Goal: Transaction & Acquisition: Download file/media

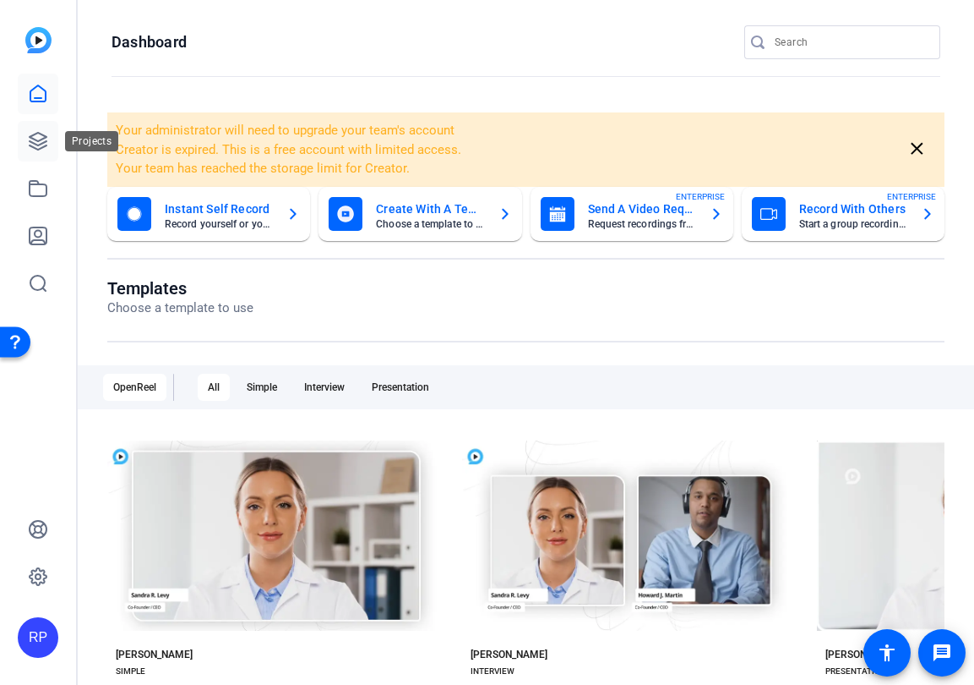
click at [55, 146] on link at bounding box center [38, 141] width 41 height 41
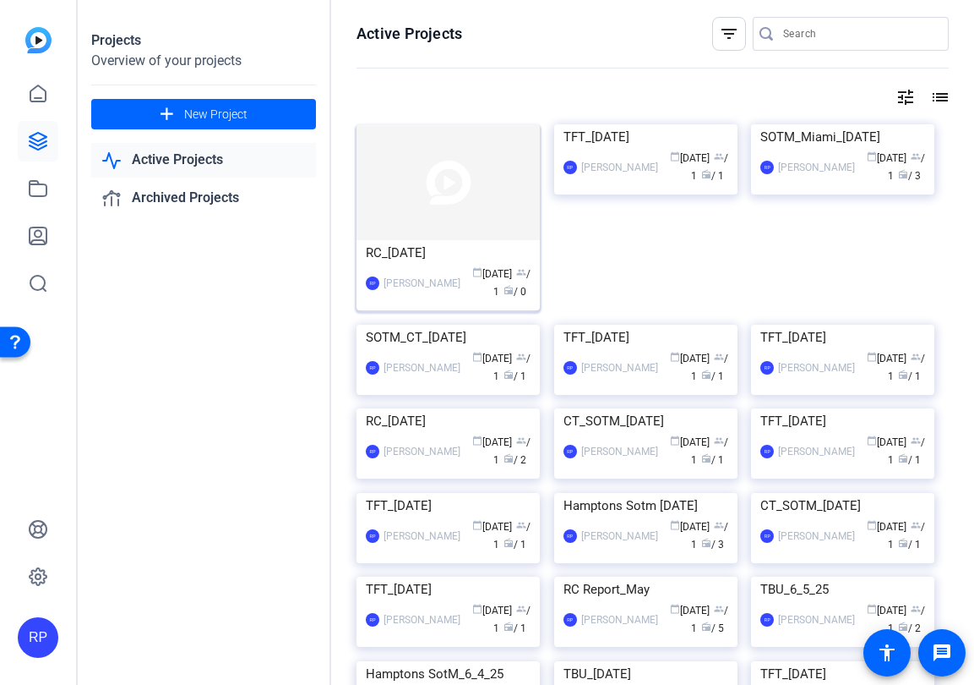
click at [396, 185] on img at bounding box center [448, 182] width 183 height 116
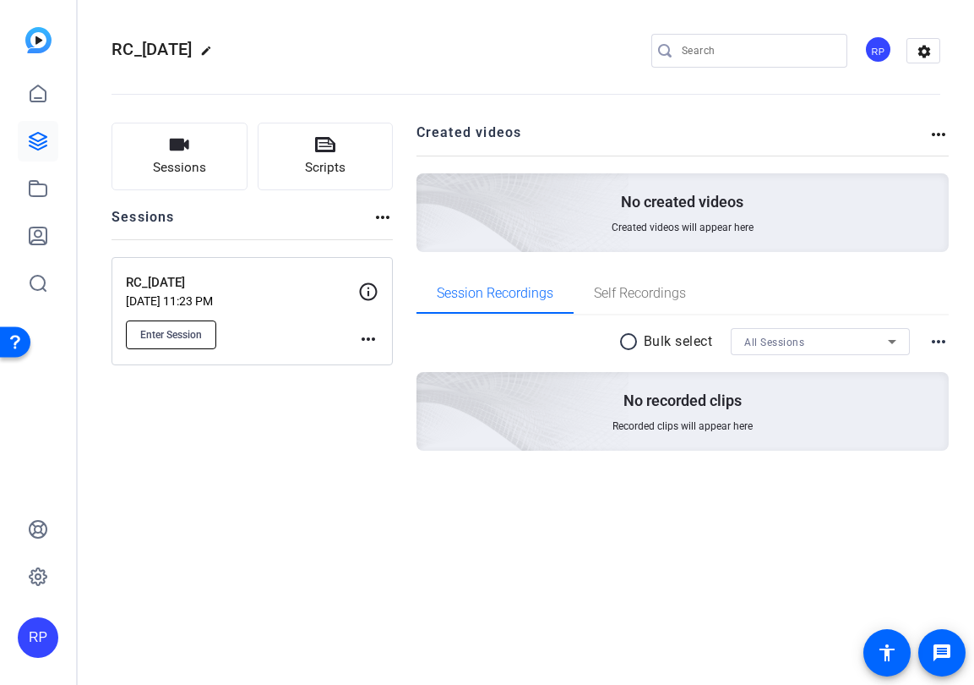
click at [147, 335] on span "Enter Session" at bounding box center [171, 335] width 62 height 14
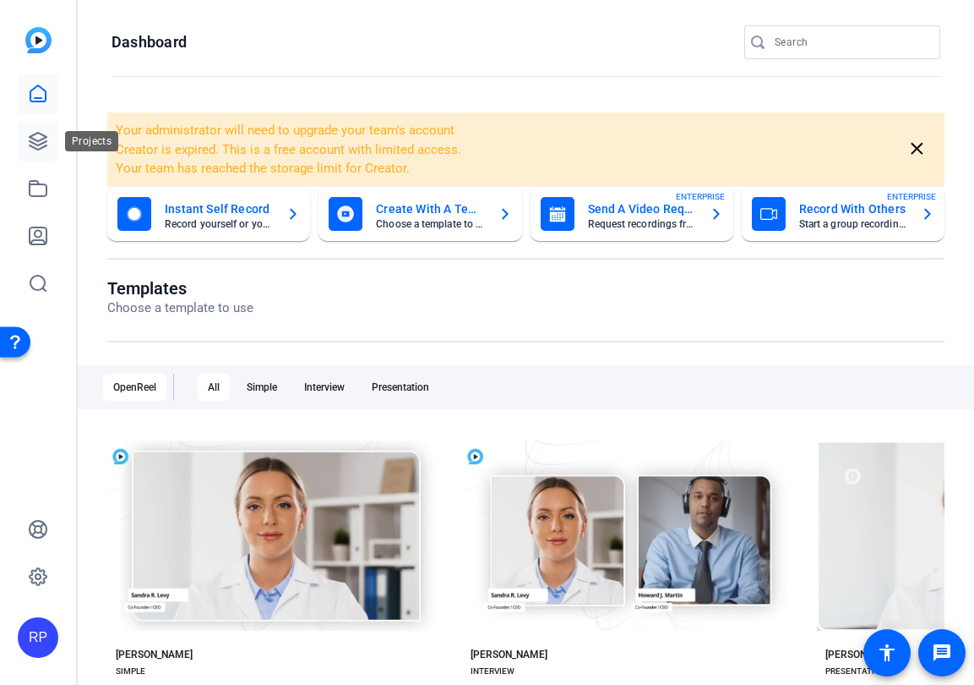
click at [46, 140] on icon at bounding box center [38, 141] width 17 height 17
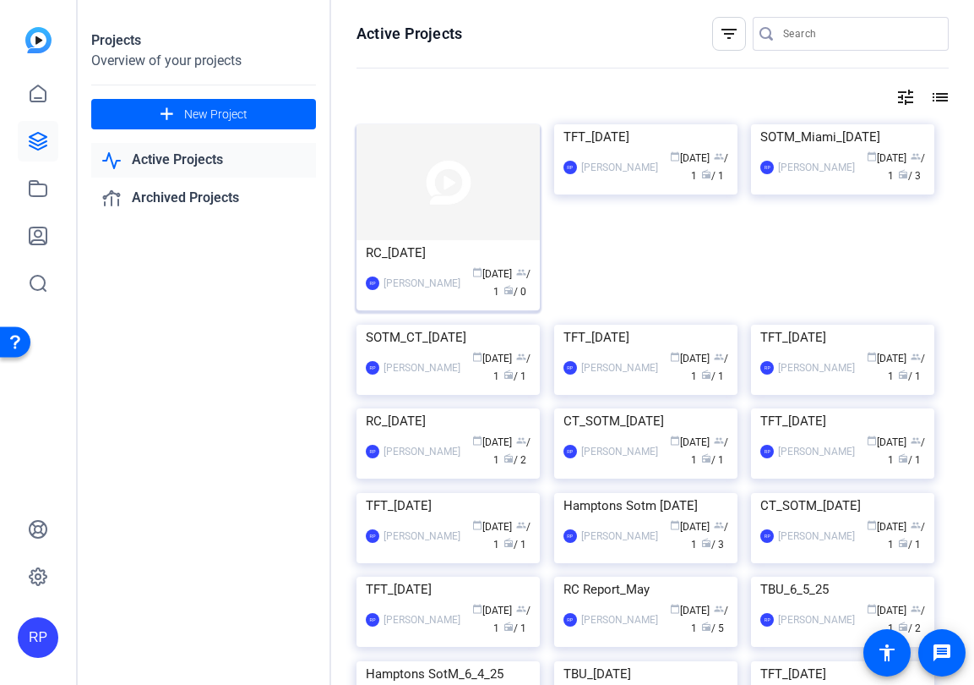
click at [424, 207] on img at bounding box center [448, 182] width 183 height 116
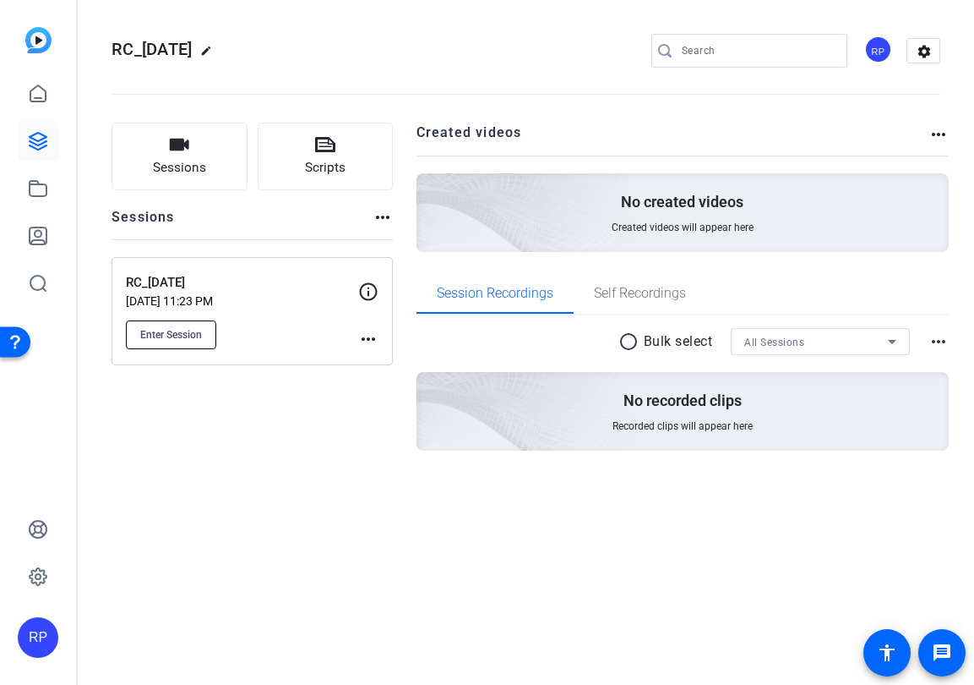
click at [177, 321] on button "Enter Session" at bounding box center [171, 334] width 90 height 29
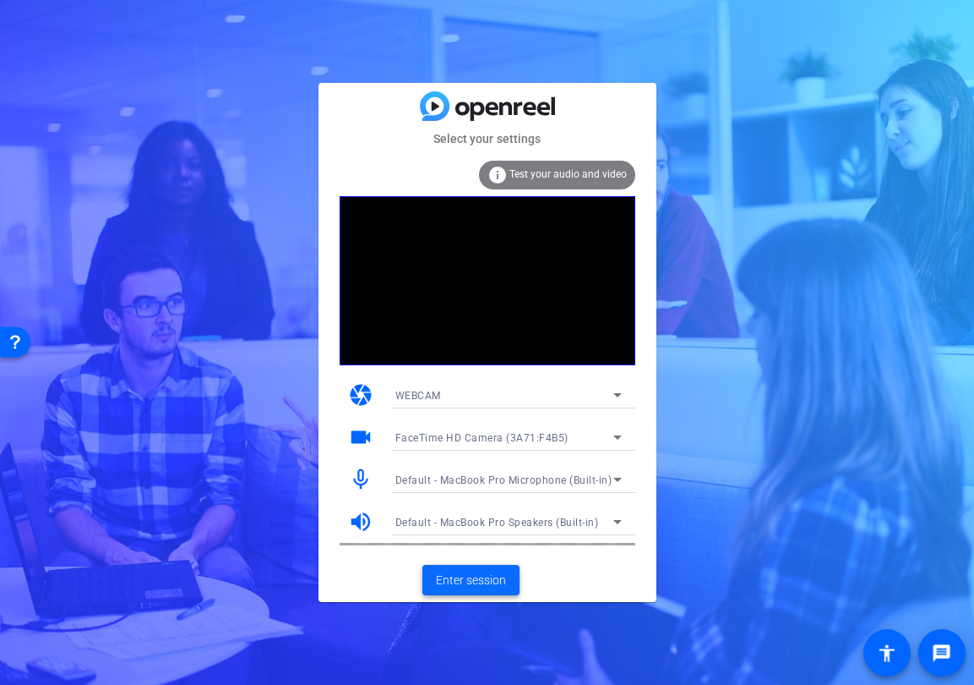
click at [459, 586] on span "Enter session" at bounding box center [471, 580] width 70 height 18
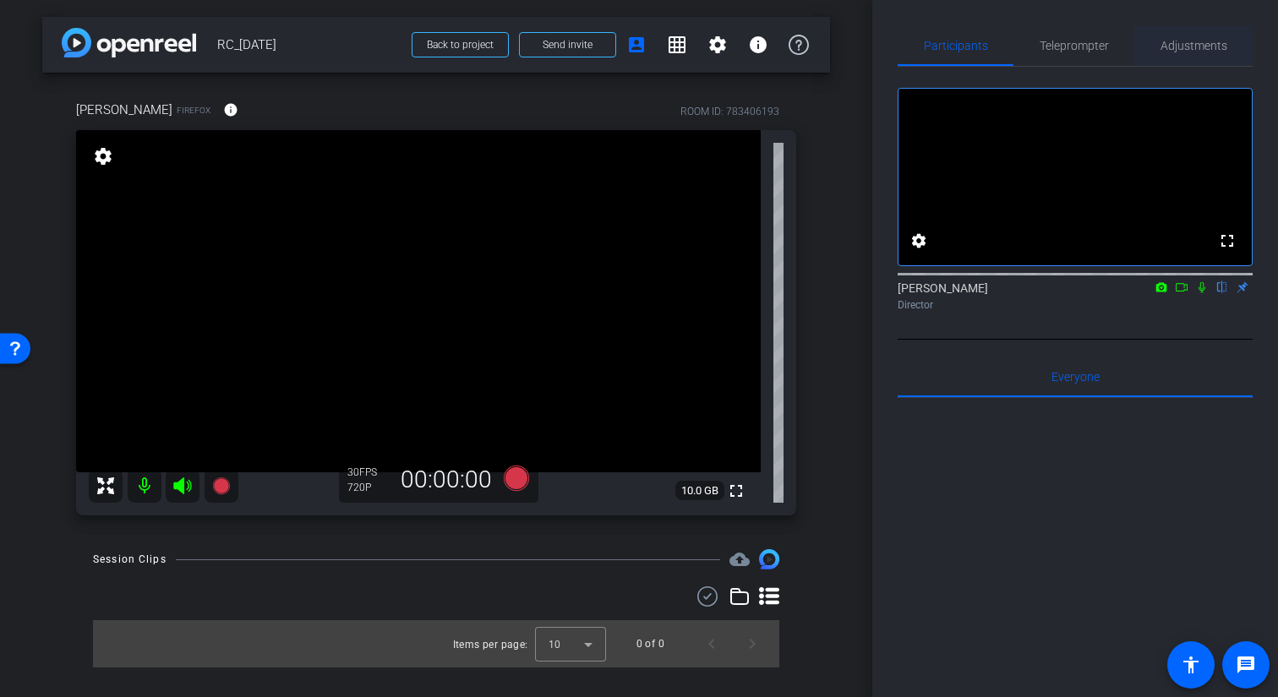
click at [974, 54] on span "Adjustments" at bounding box center [1193, 45] width 67 height 41
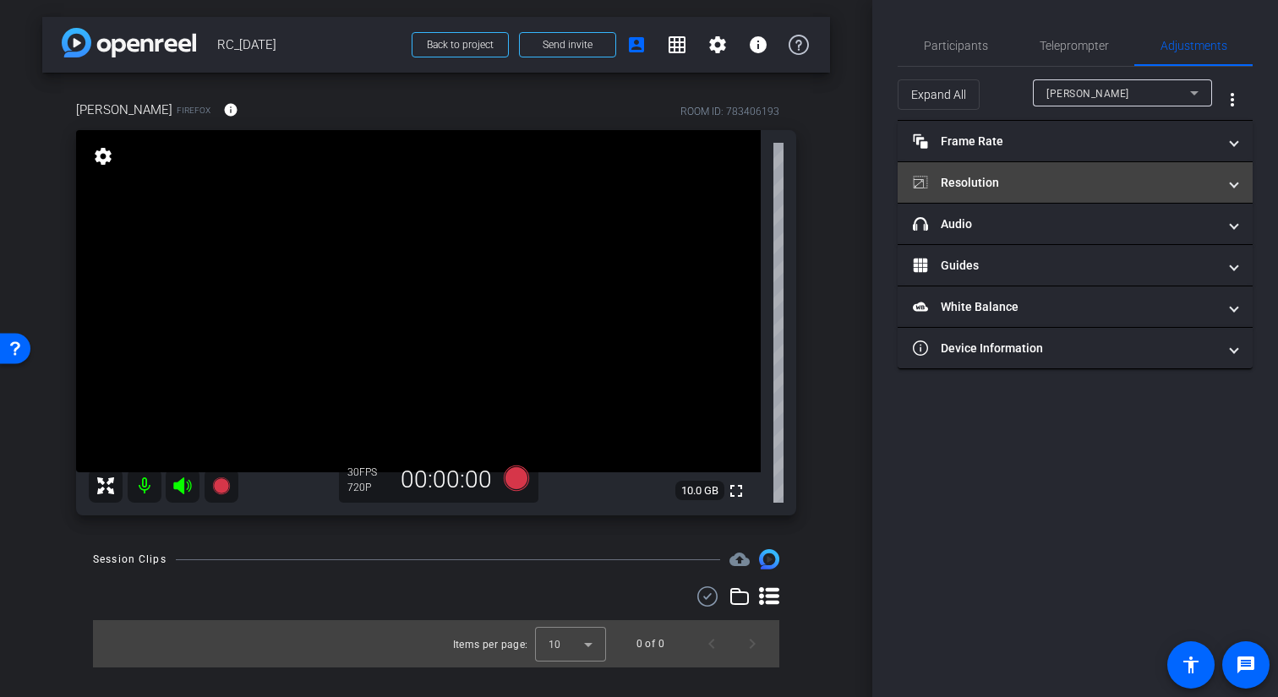
click at [974, 184] on mat-panel-title "Resolution" at bounding box center [1065, 183] width 304 height 18
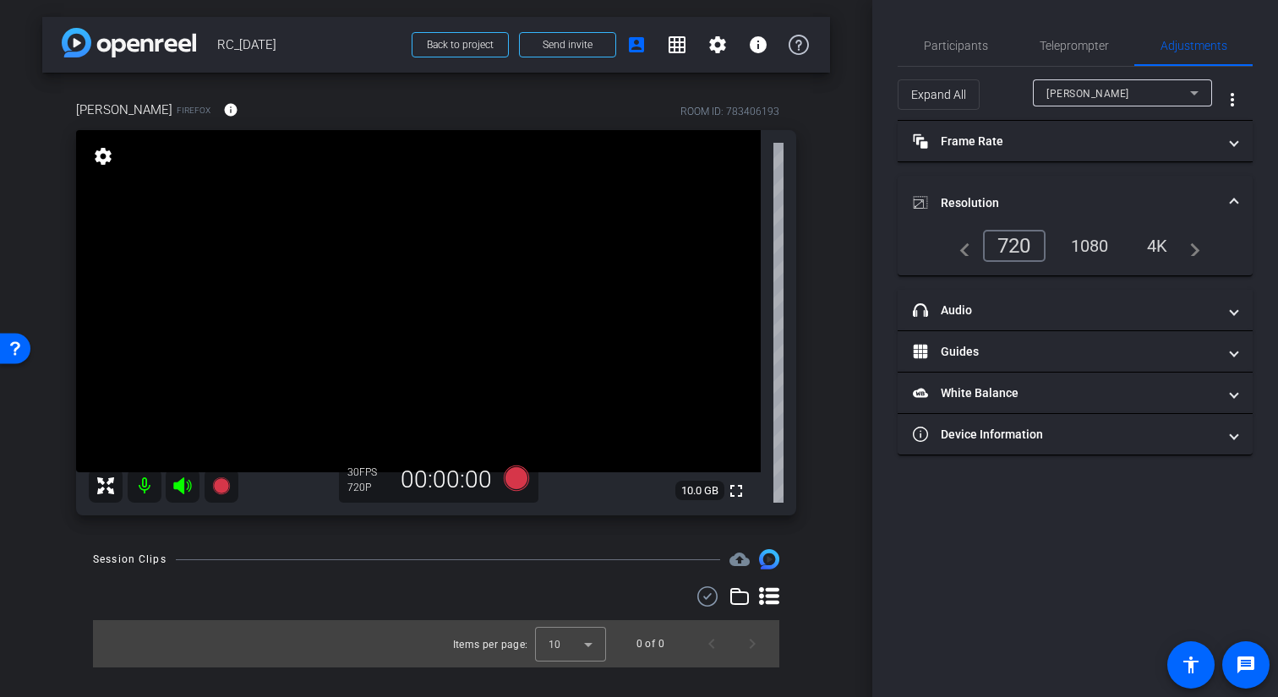
click at [974, 248] on div "1080" at bounding box center [1089, 246] width 63 height 29
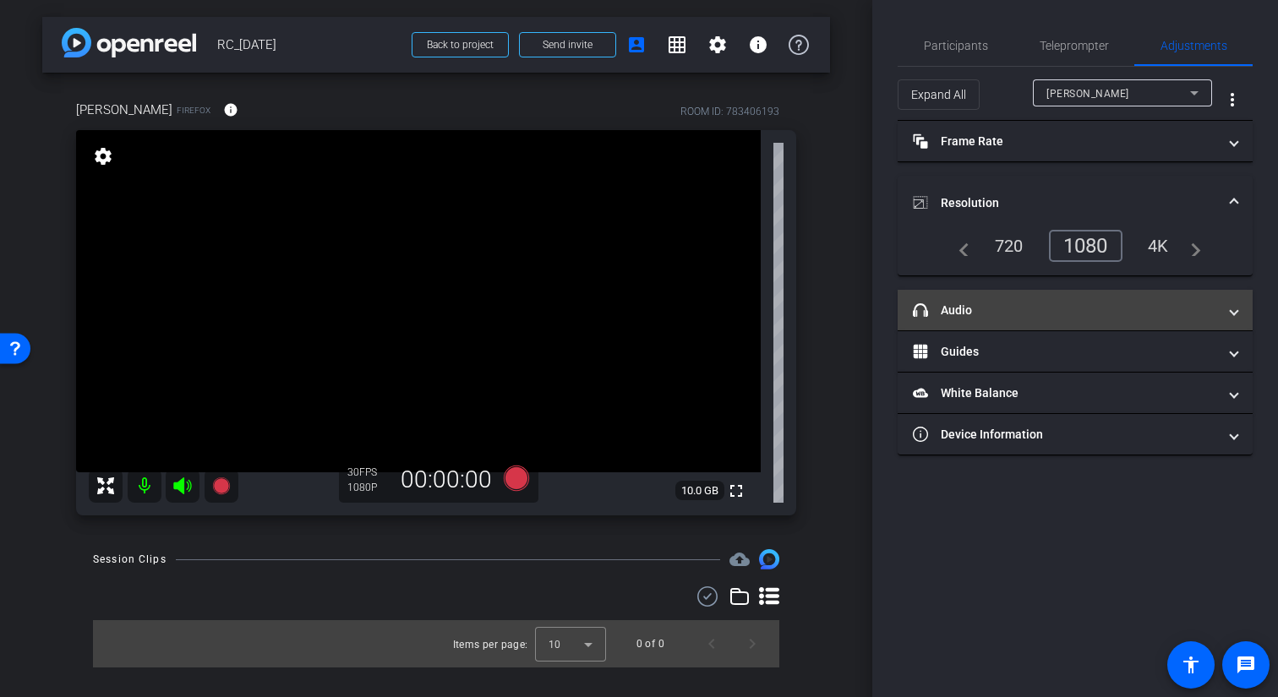
click at [974, 302] on mat-panel-title "headphone icon Audio" at bounding box center [1065, 311] width 304 height 18
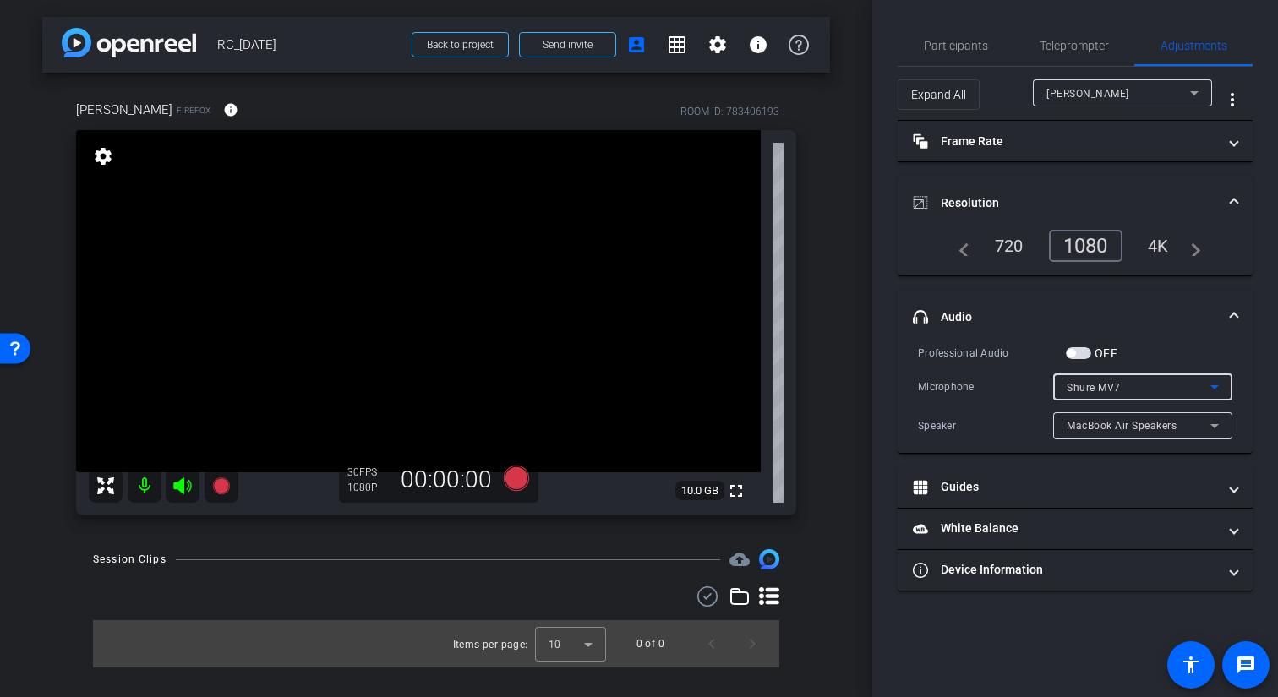
click at [974, 379] on div "Shure MV7" at bounding box center [1139, 387] width 144 height 21
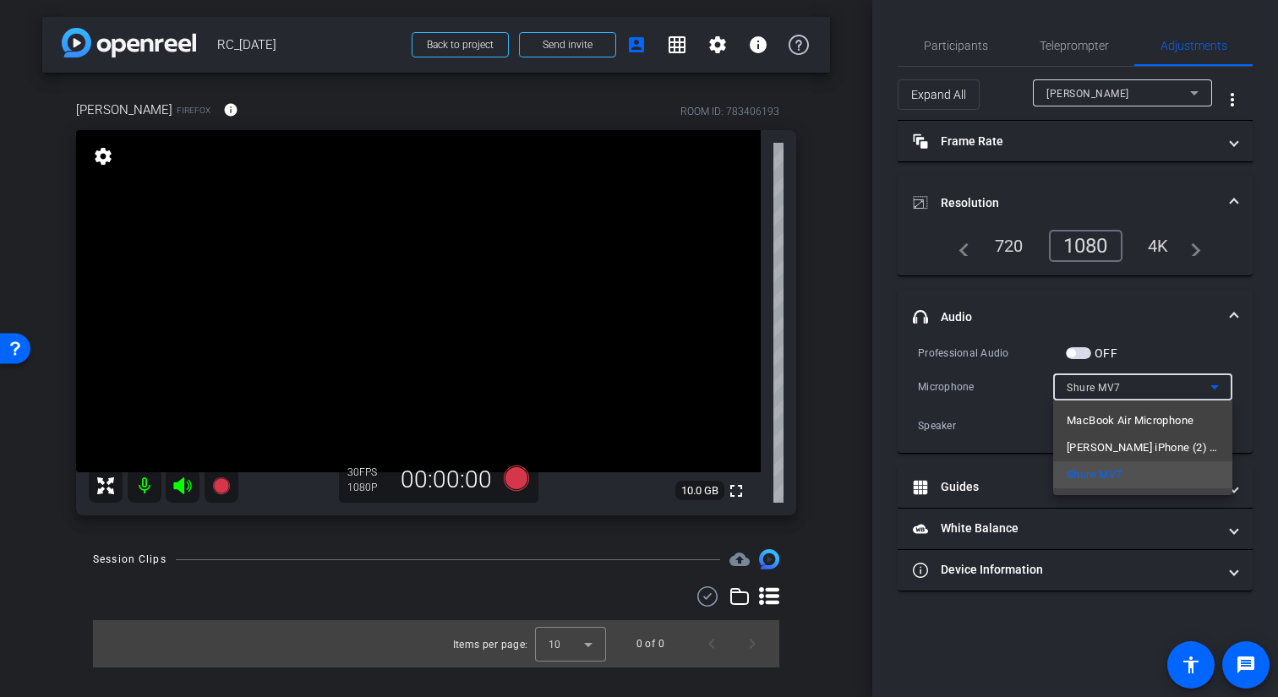
click at [974, 319] on div at bounding box center [639, 348] width 1278 height 697
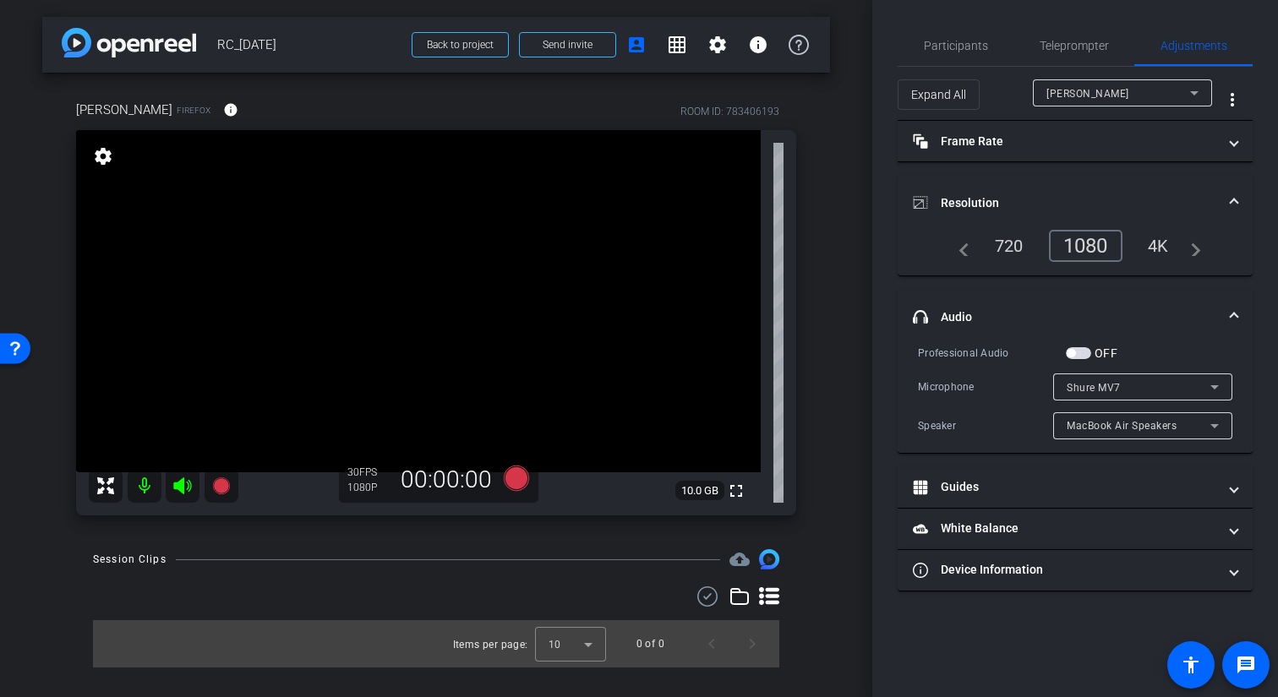
click at [974, 390] on span "Shure MV7" at bounding box center [1094, 388] width 54 height 12
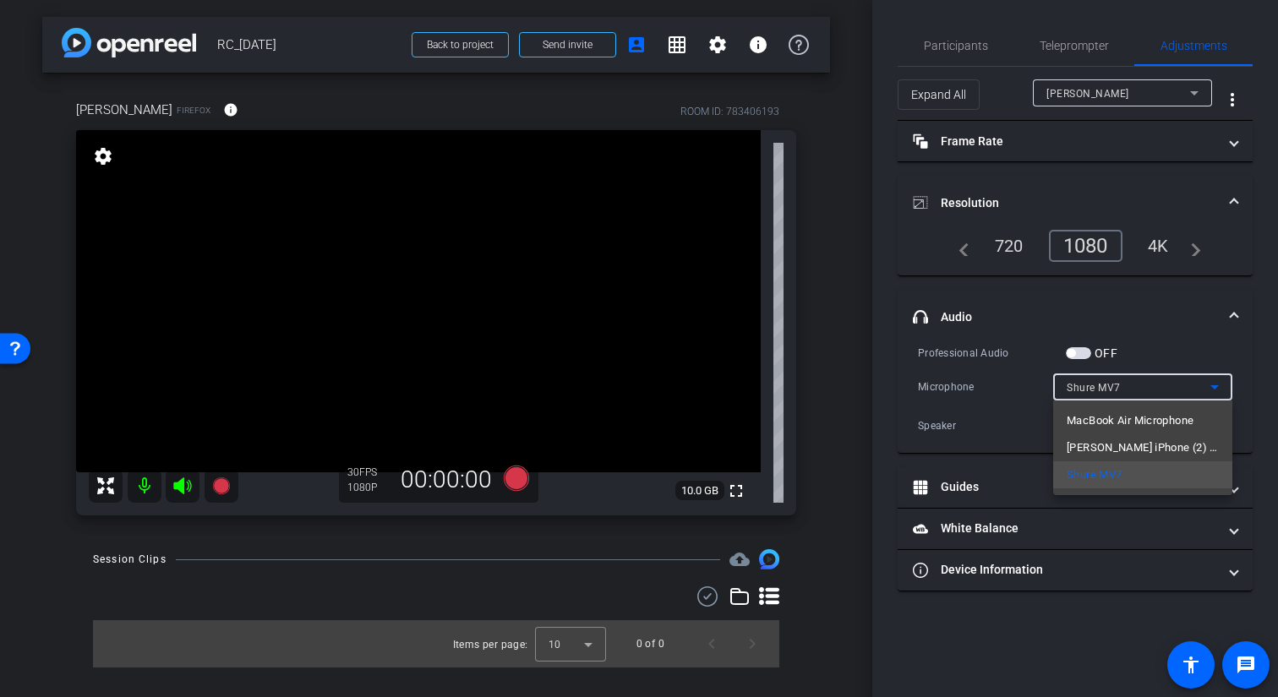
click at [974, 390] on div at bounding box center [639, 348] width 1278 height 697
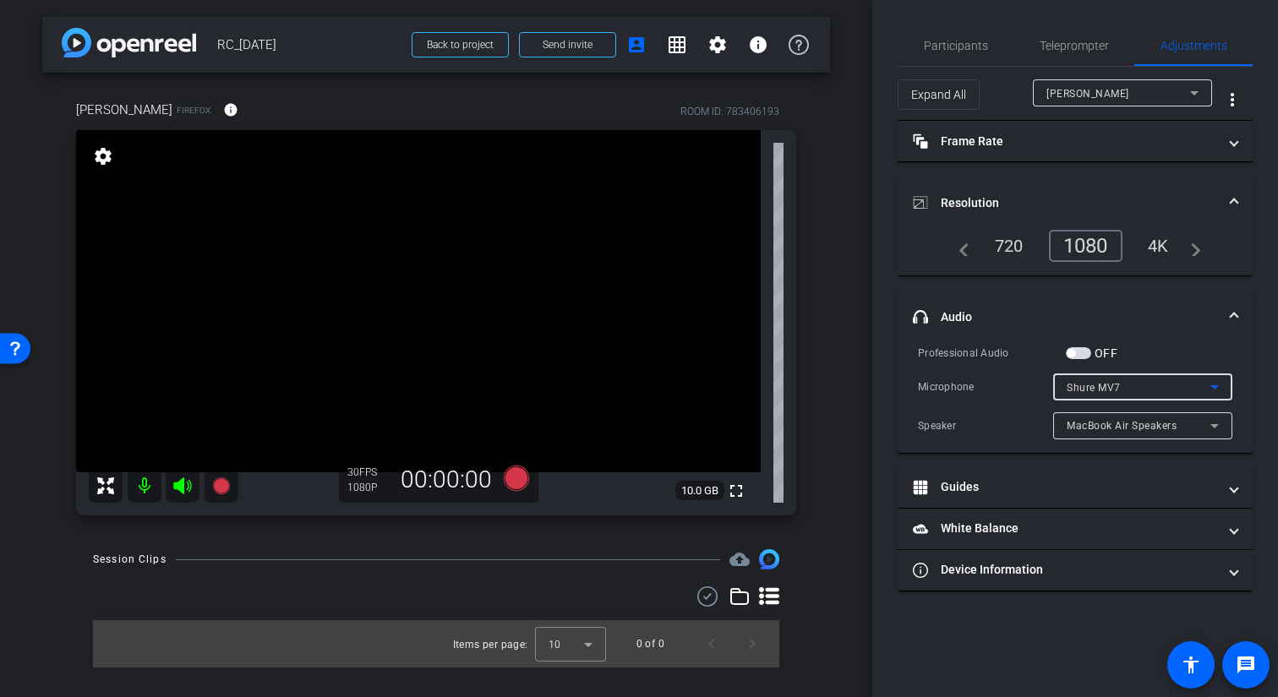
click at [974, 390] on span "Shure MV7" at bounding box center [1094, 388] width 54 height 12
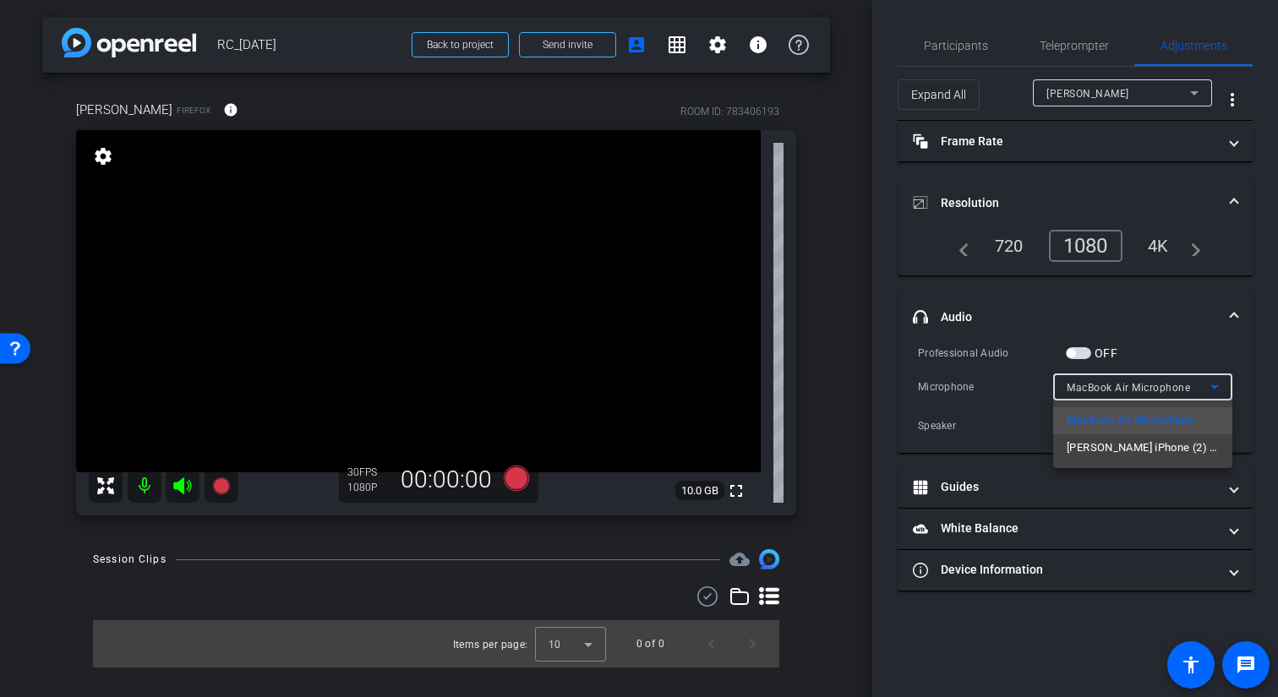
click at [974, 303] on div at bounding box center [639, 348] width 1278 height 697
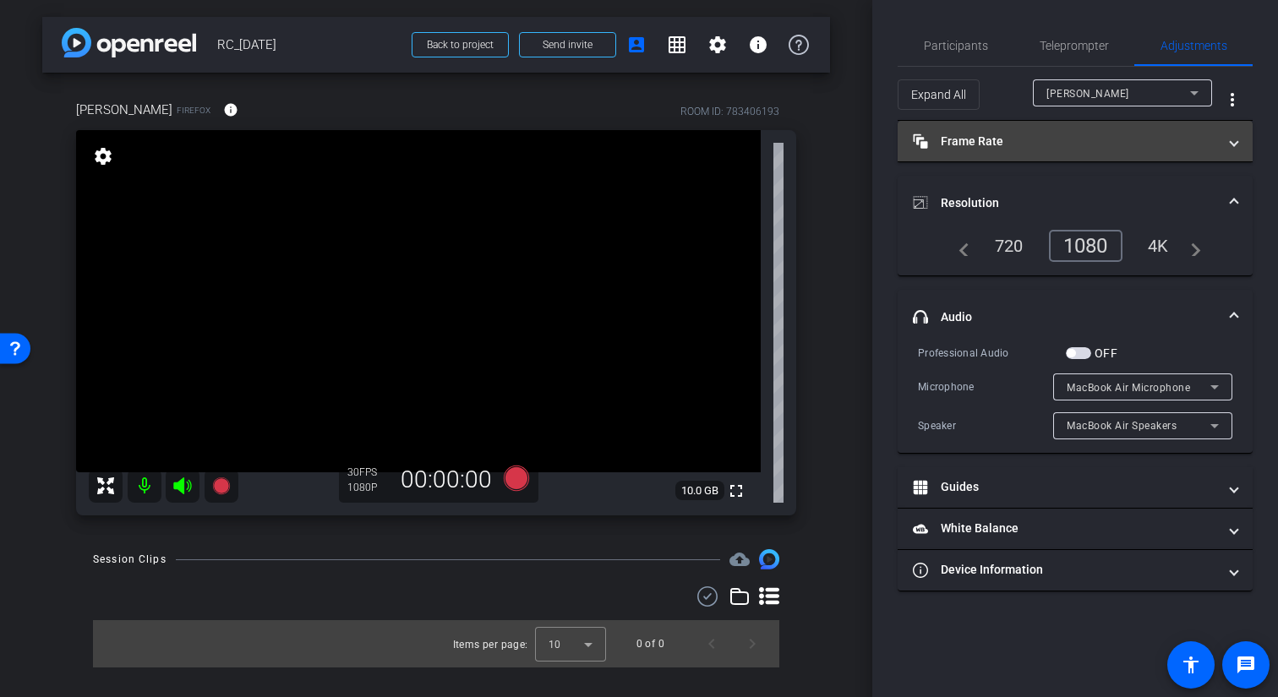
click at [974, 144] on mat-panel-title "Frame Rate Frame Rate" at bounding box center [1065, 142] width 304 height 18
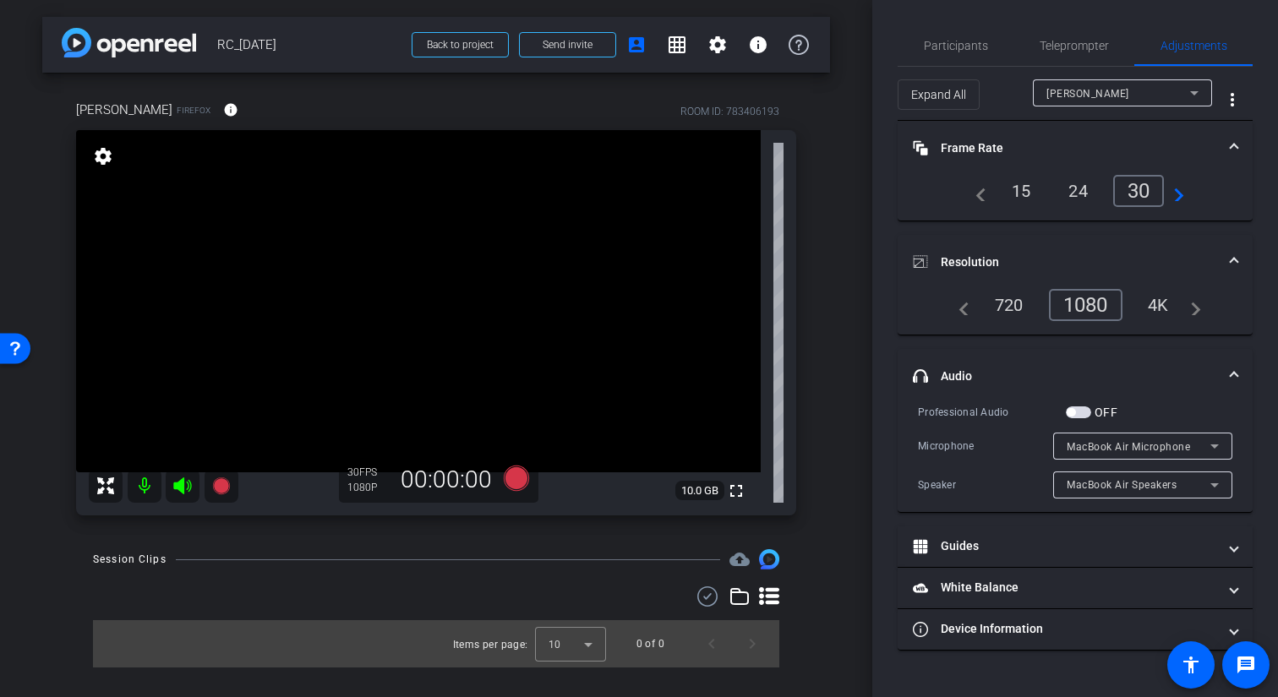
click at [974, 205] on div "24" at bounding box center [1078, 191] width 45 height 29
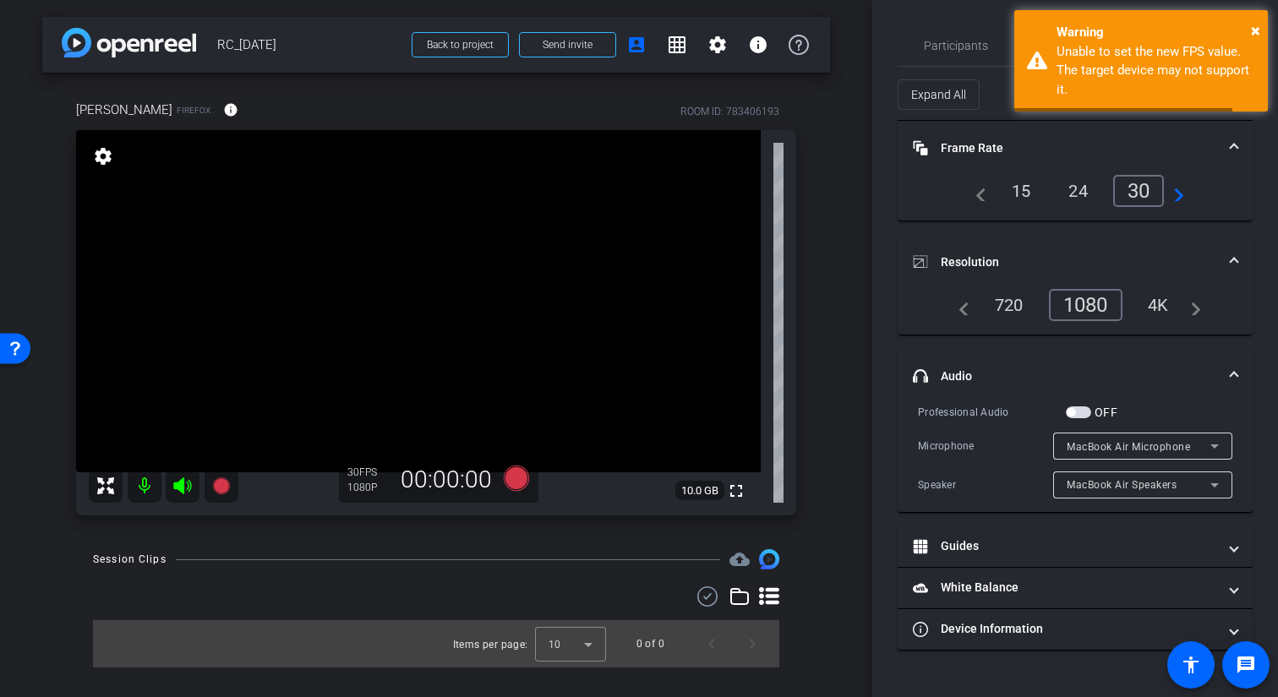
click at [974, 194] on div "24" at bounding box center [1078, 191] width 45 height 29
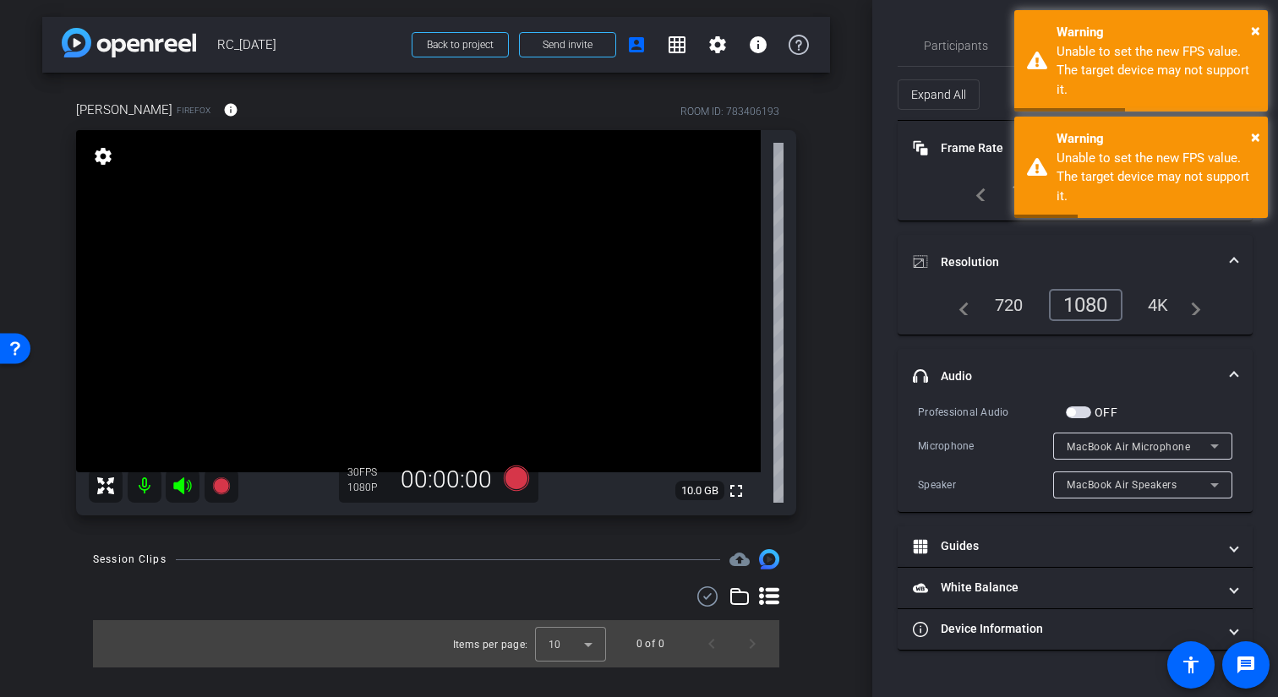
click at [974, 133] on mat-expansion-panel-header "Frame Rate Frame Rate" at bounding box center [1075, 148] width 355 height 54
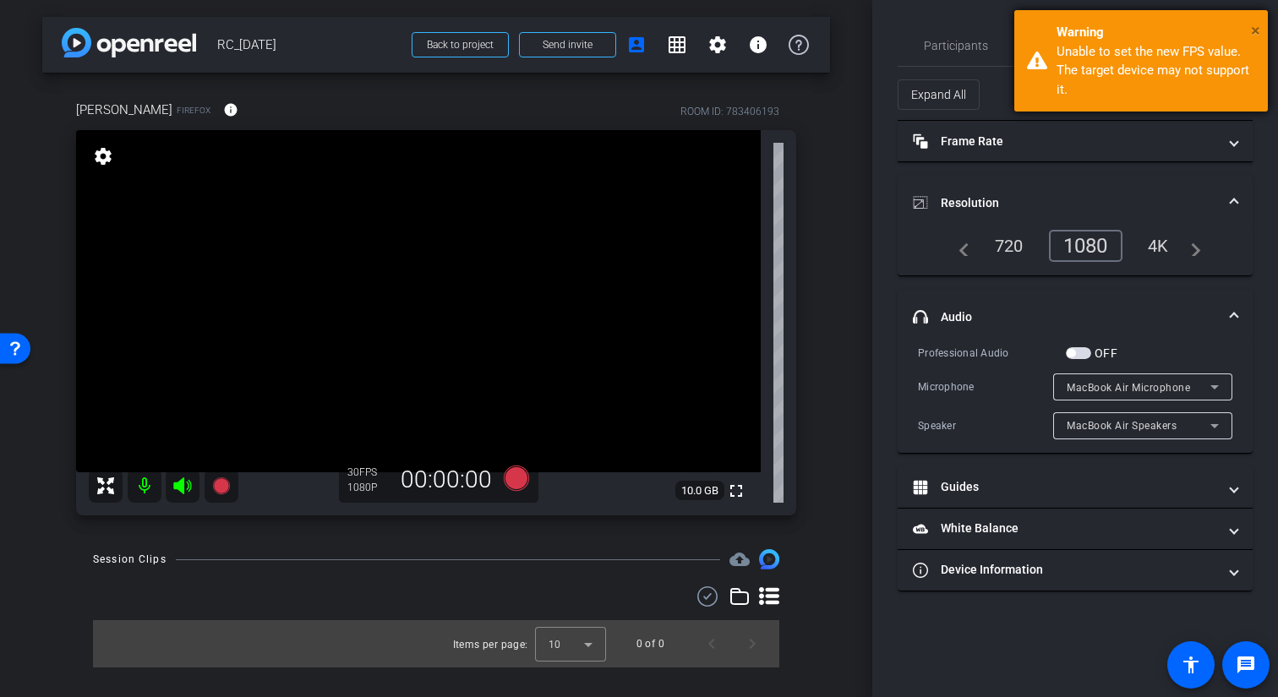
click at [974, 25] on span "×" at bounding box center [1255, 30] width 9 height 20
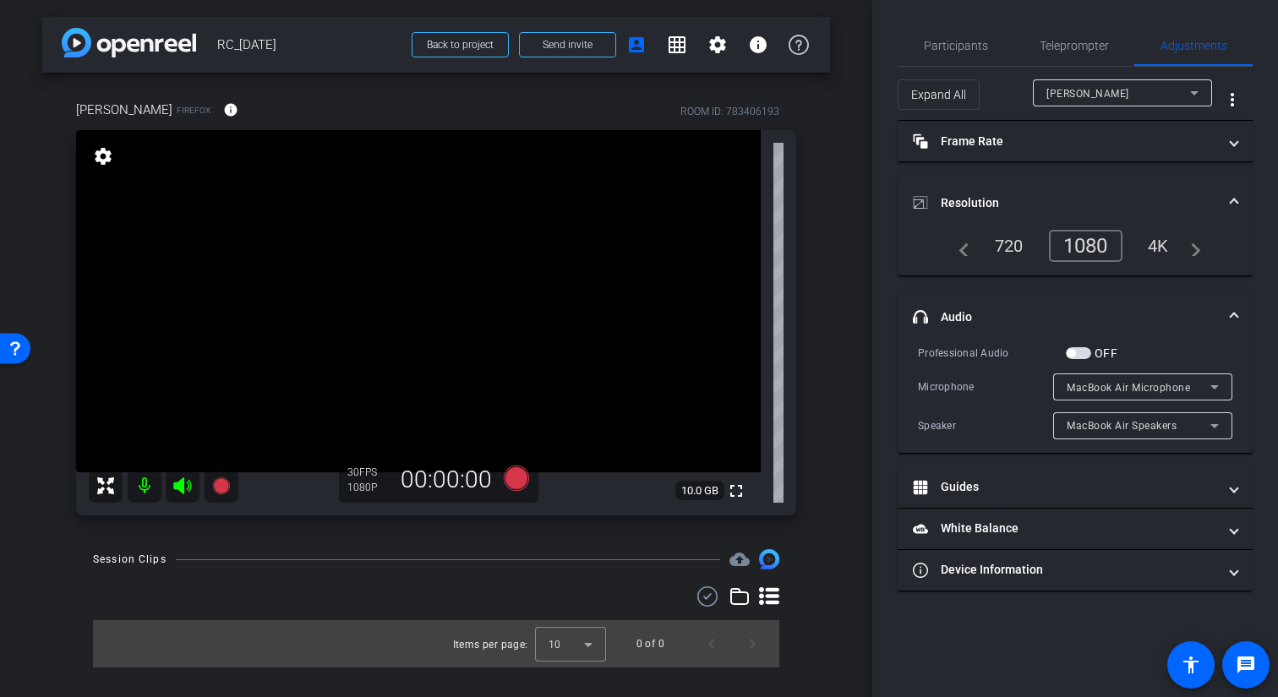
click at [974, 241] on div "4K" at bounding box center [1158, 246] width 46 height 29
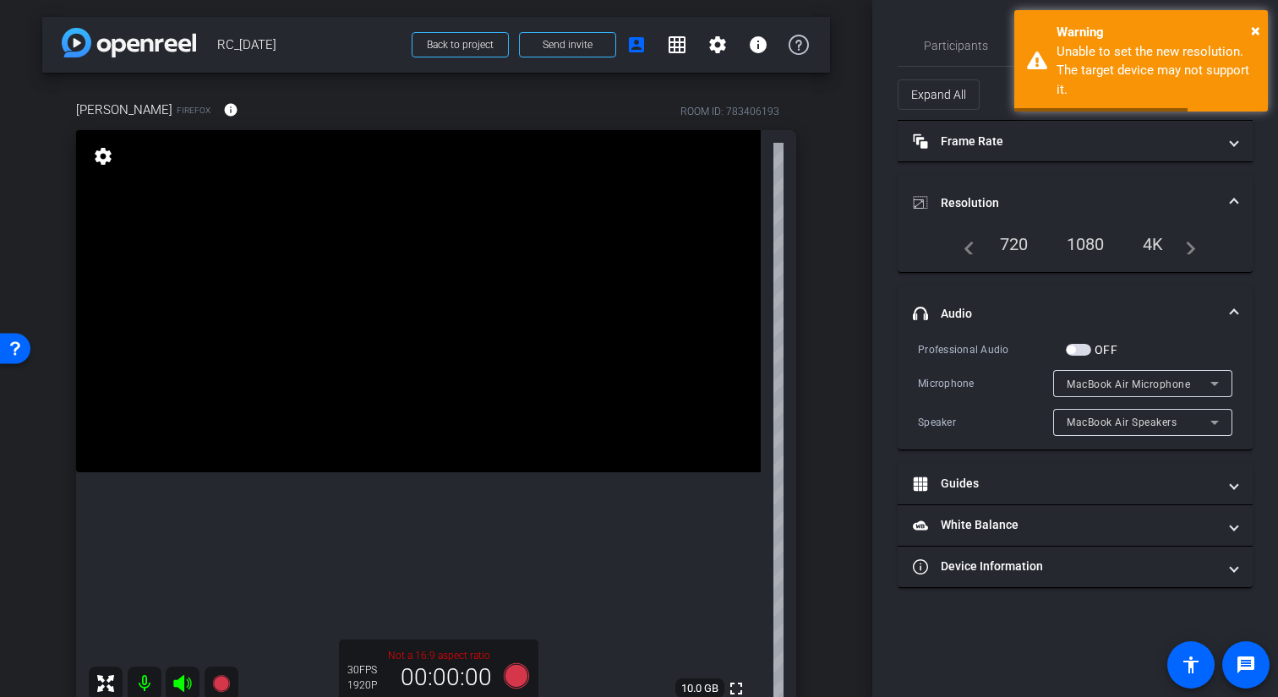
click at [974, 239] on div "1080" at bounding box center [1085, 244] width 63 height 29
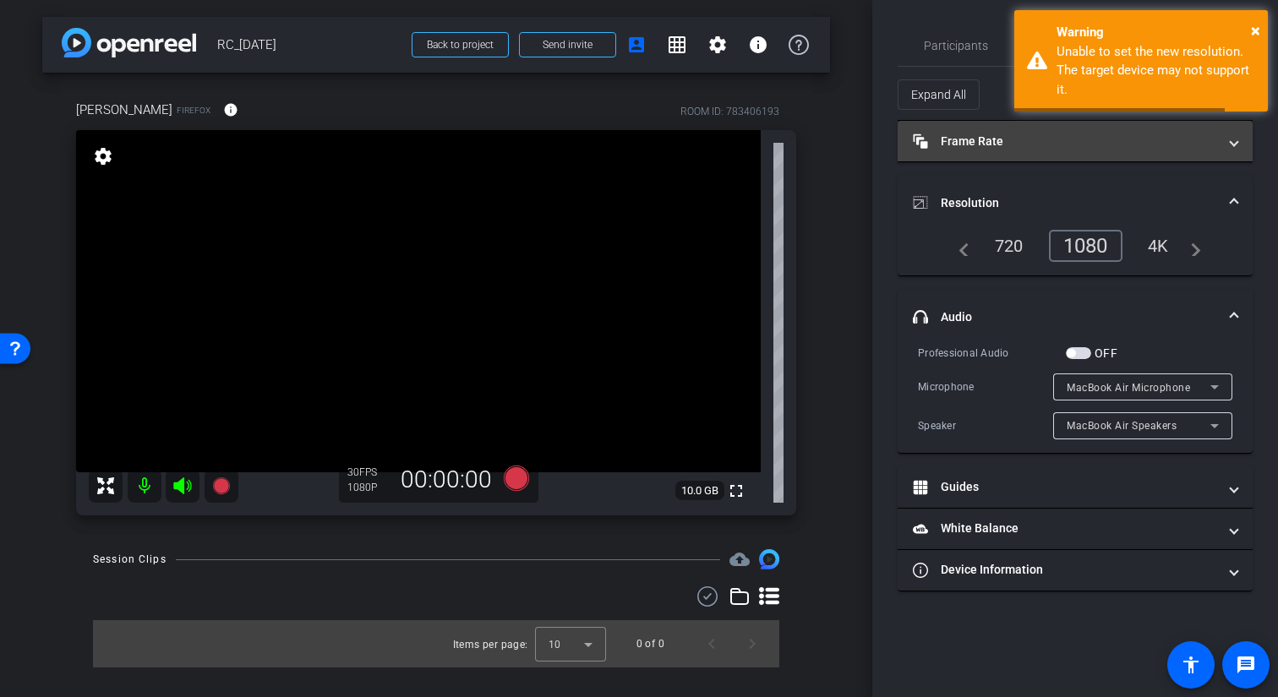
click at [974, 133] on mat-panel-title "Frame Rate Frame Rate" at bounding box center [1065, 142] width 304 height 18
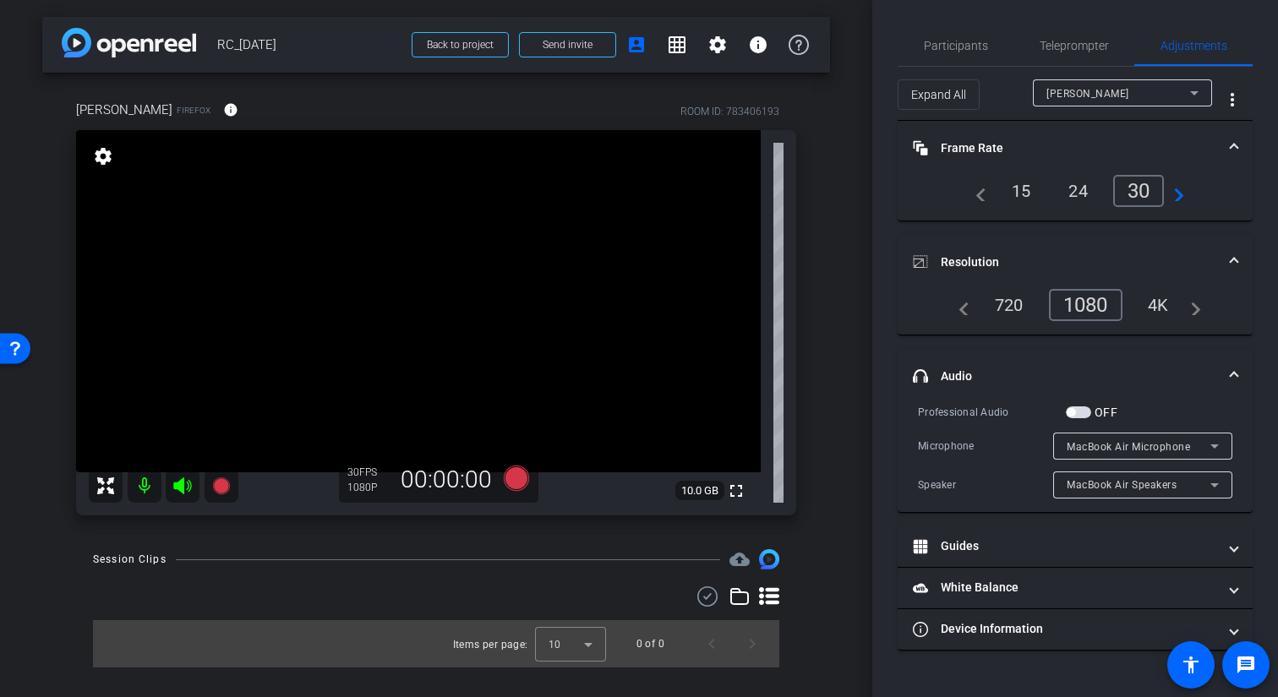
click at [974, 194] on div "30" at bounding box center [1139, 191] width 52 height 32
click at [522, 483] on icon at bounding box center [516, 478] width 25 height 25
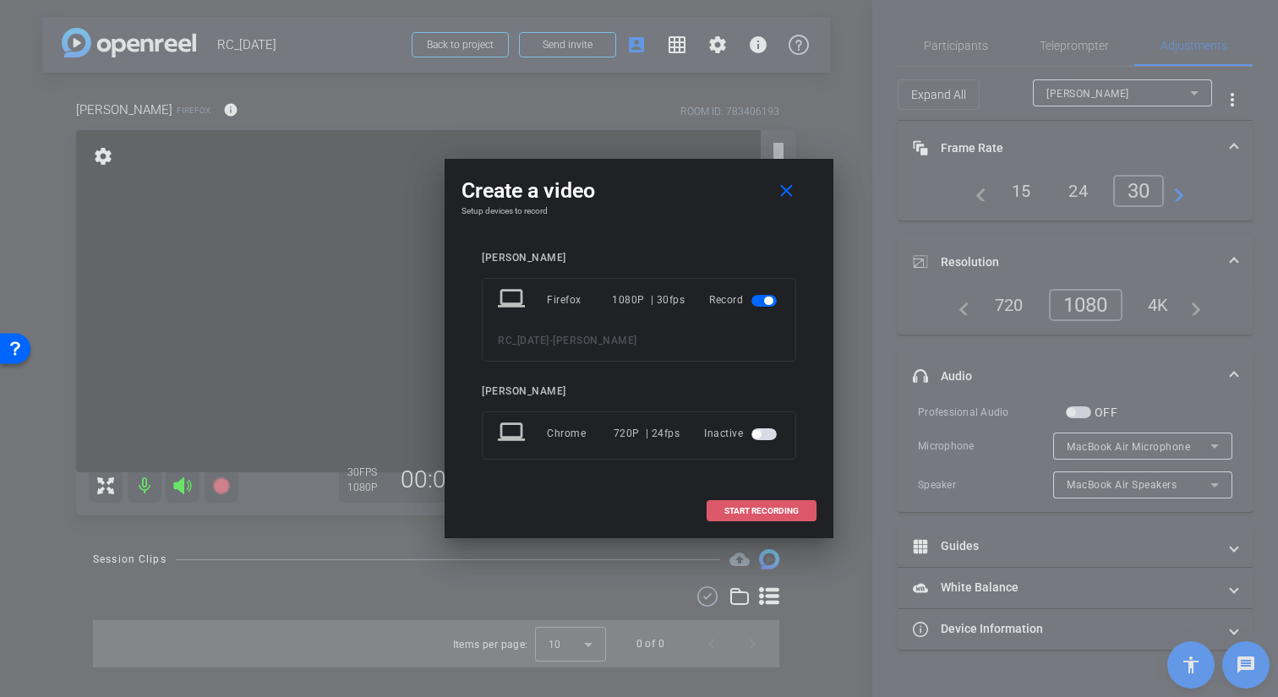
click at [734, 512] on span "START RECORDING" at bounding box center [761, 511] width 74 height 8
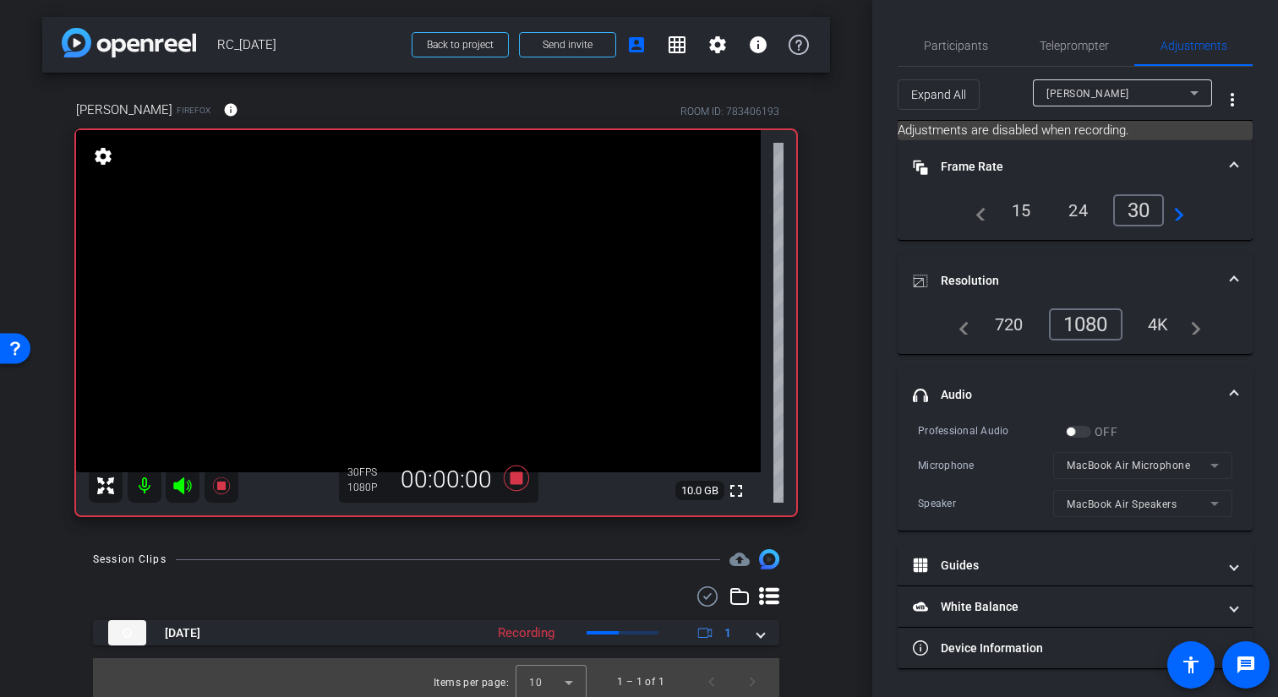
click at [182, 489] on icon at bounding box center [182, 486] width 18 height 17
click at [182, 489] on icon at bounding box center [182, 486] width 20 height 20
click at [182, 489] on icon at bounding box center [182, 486] width 18 height 17
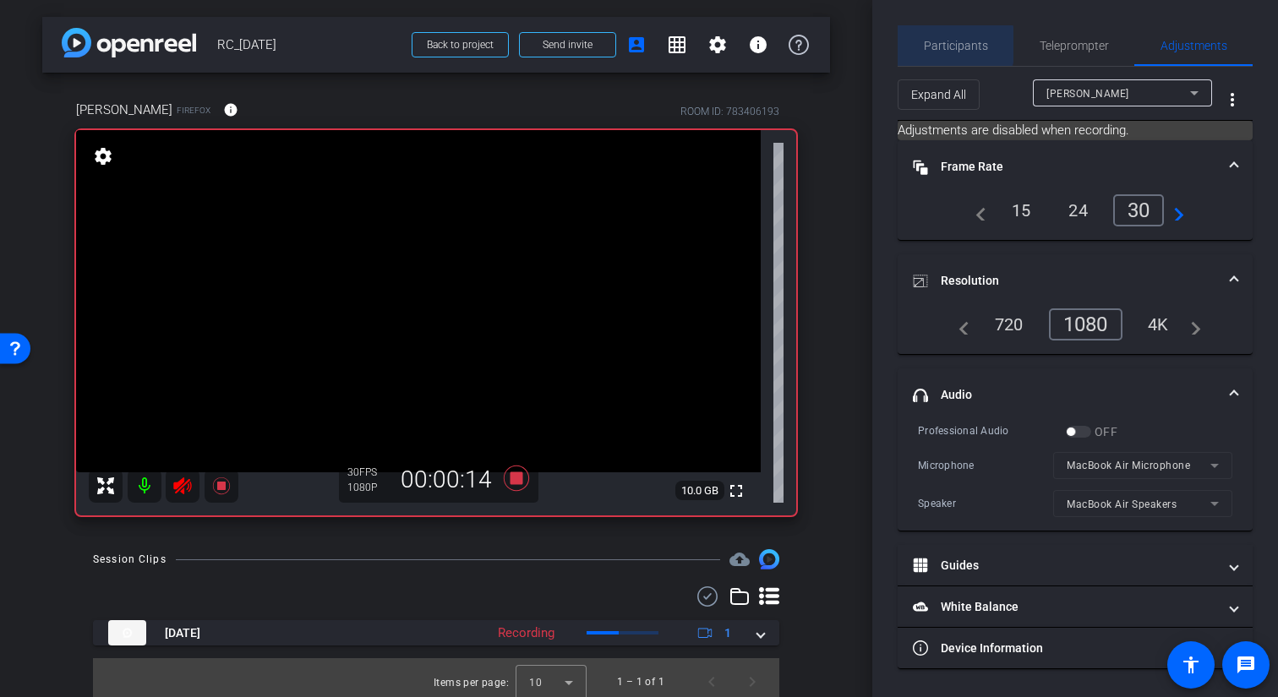
click at [953, 45] on span "Participants" at bounding box center [956, 46] width 64 height 12
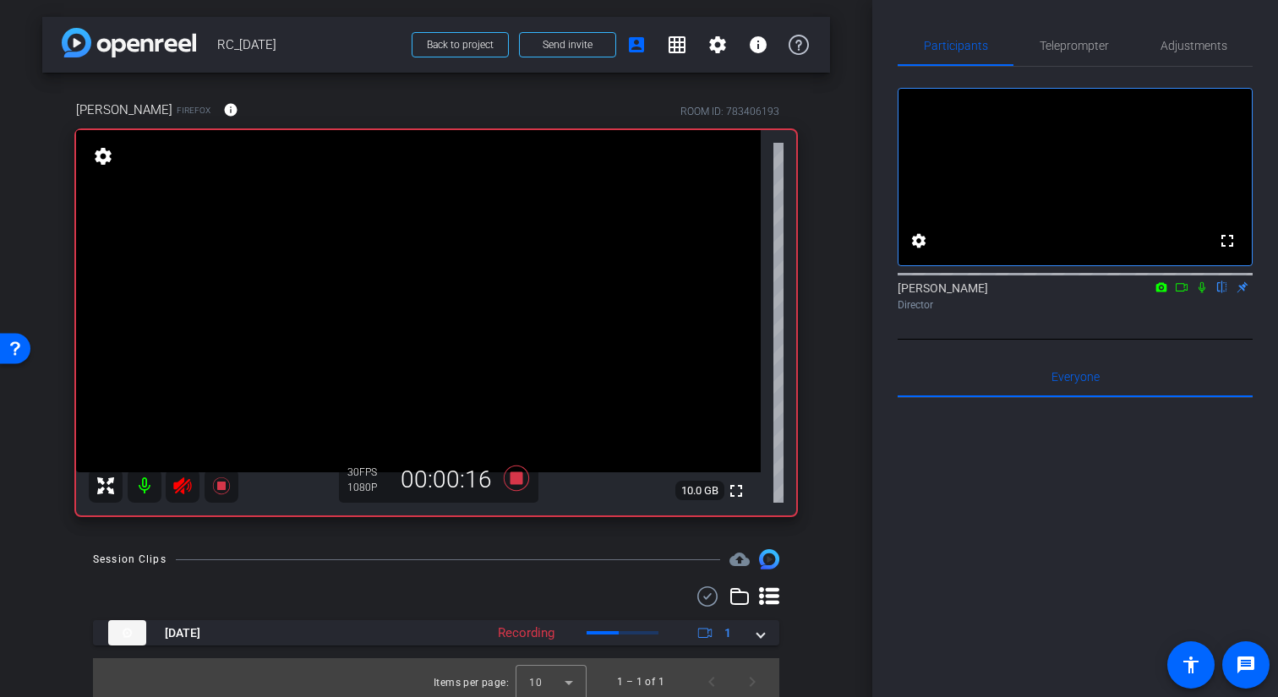
click at [974, 293] on icon at bounding box center [1201, 287] width 7 height 11
click at [183, 492] on icon at bounding box center [182, 486] width 18 height 17
click at [974, 293] on icon at bounding box center [1202, 287] width 9 height 11
click at [974, 293] on icon at bounding box center [1202, 287] width 14 height 12
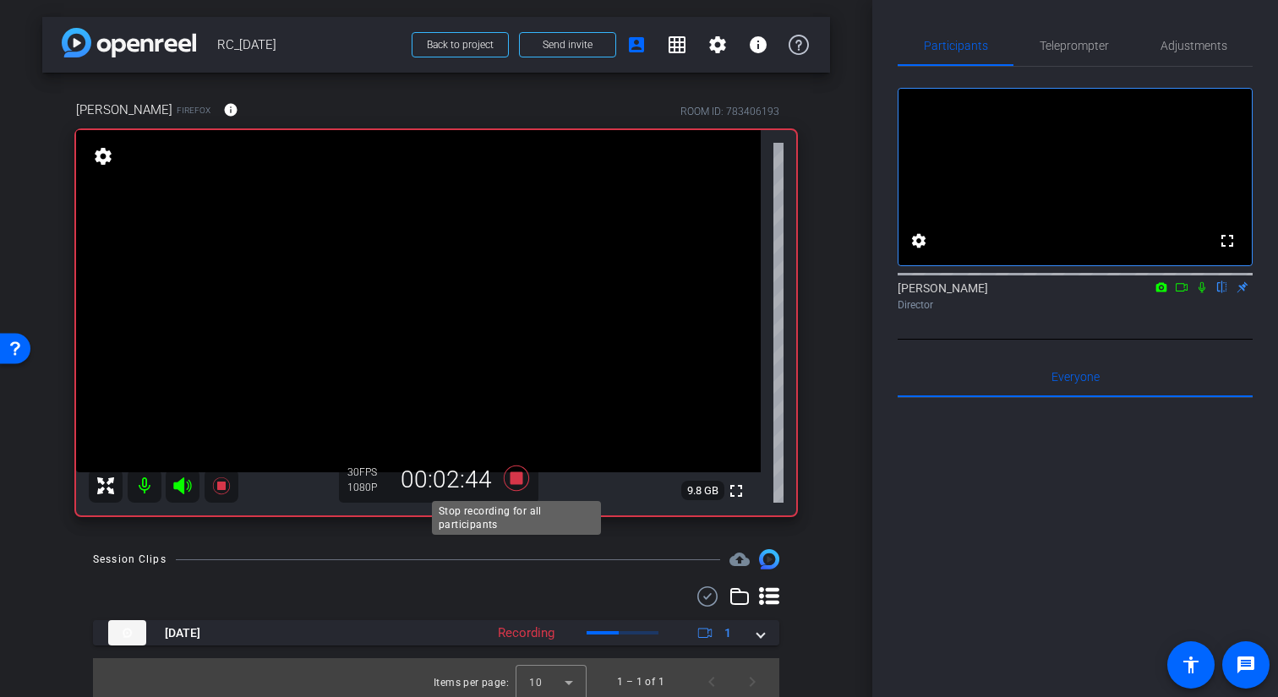
click at [521, 481] on icon at bounding box center [516, 478] width 25 height 25
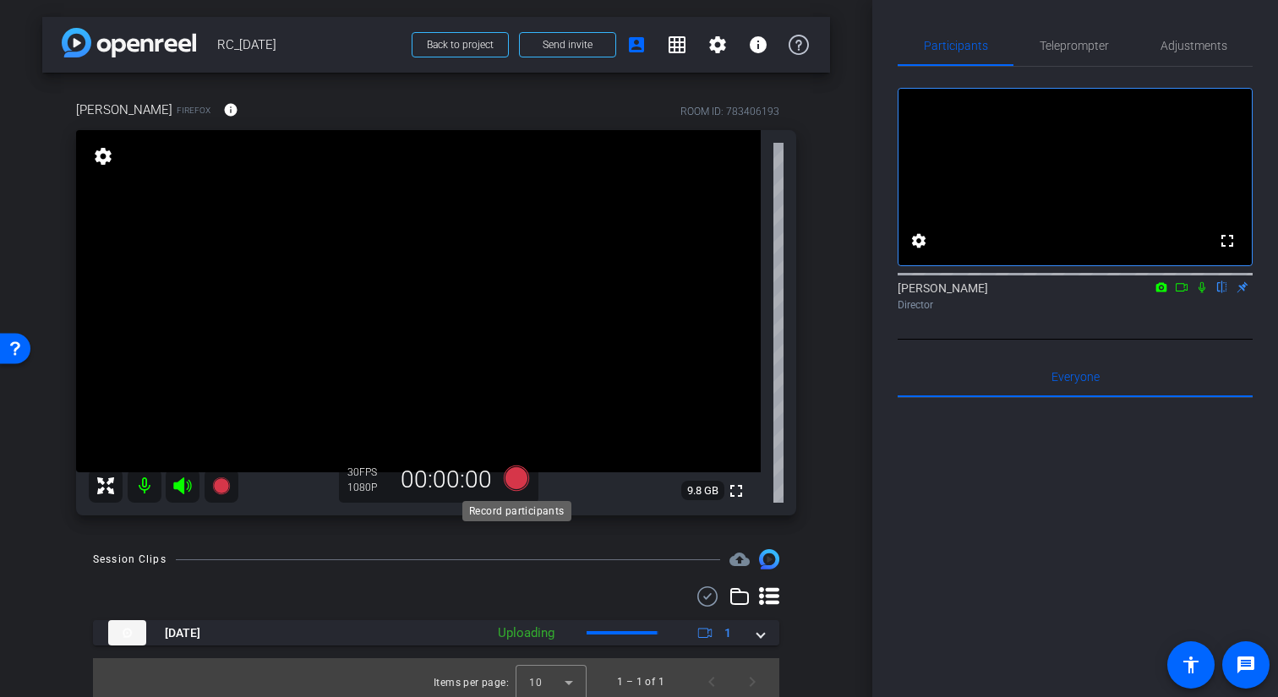
scroll to position [8, 0]
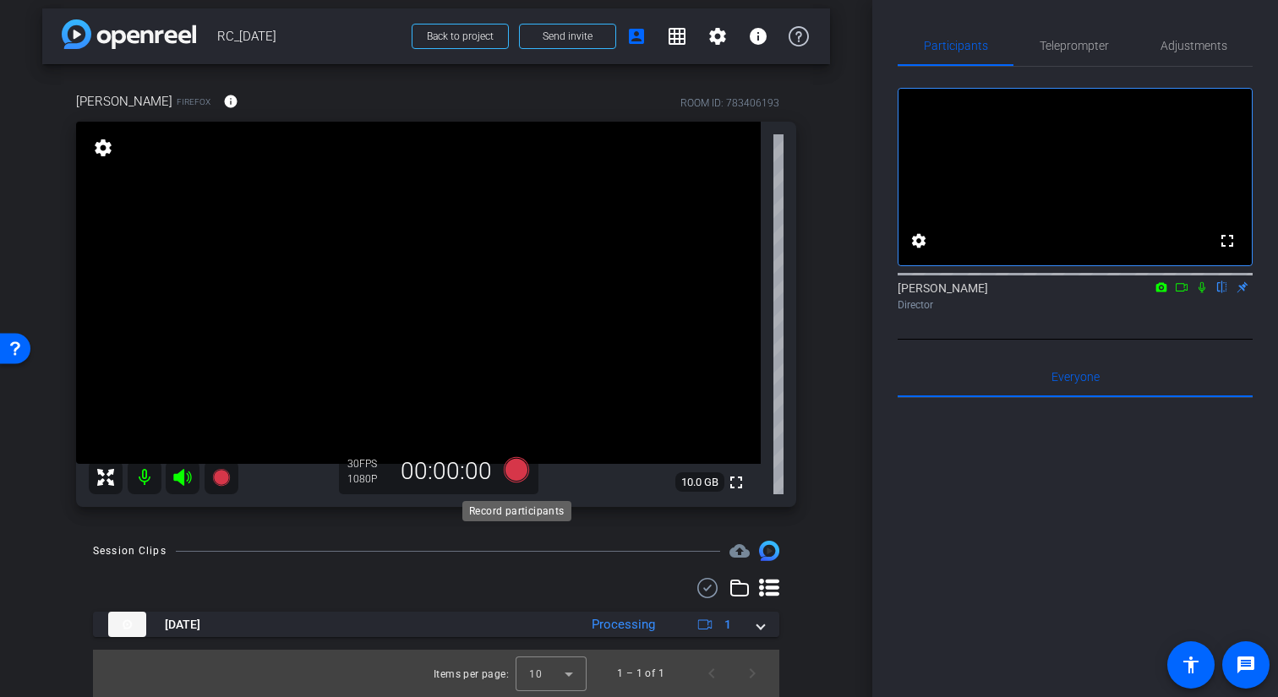
click at [521, 471] on icon at bounding box center [516, 469] width 25 height 25
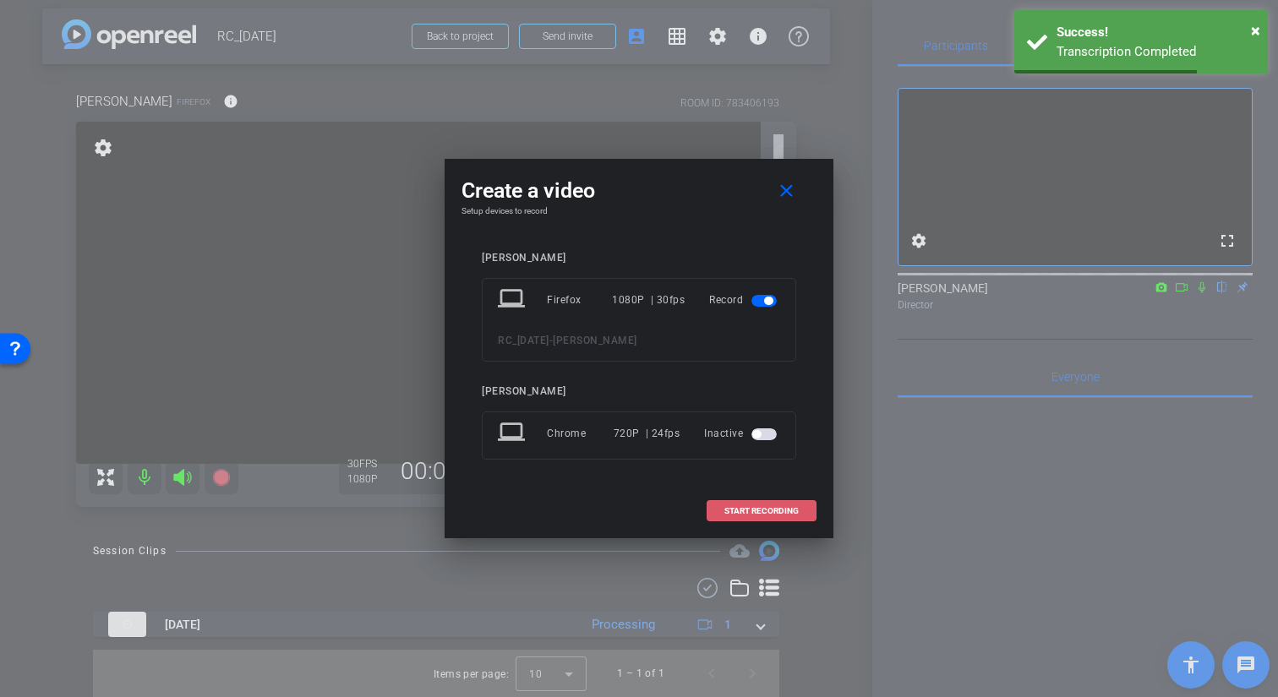
click at [809, 515] on span at bounding box center [761, 511] width 108 height 41
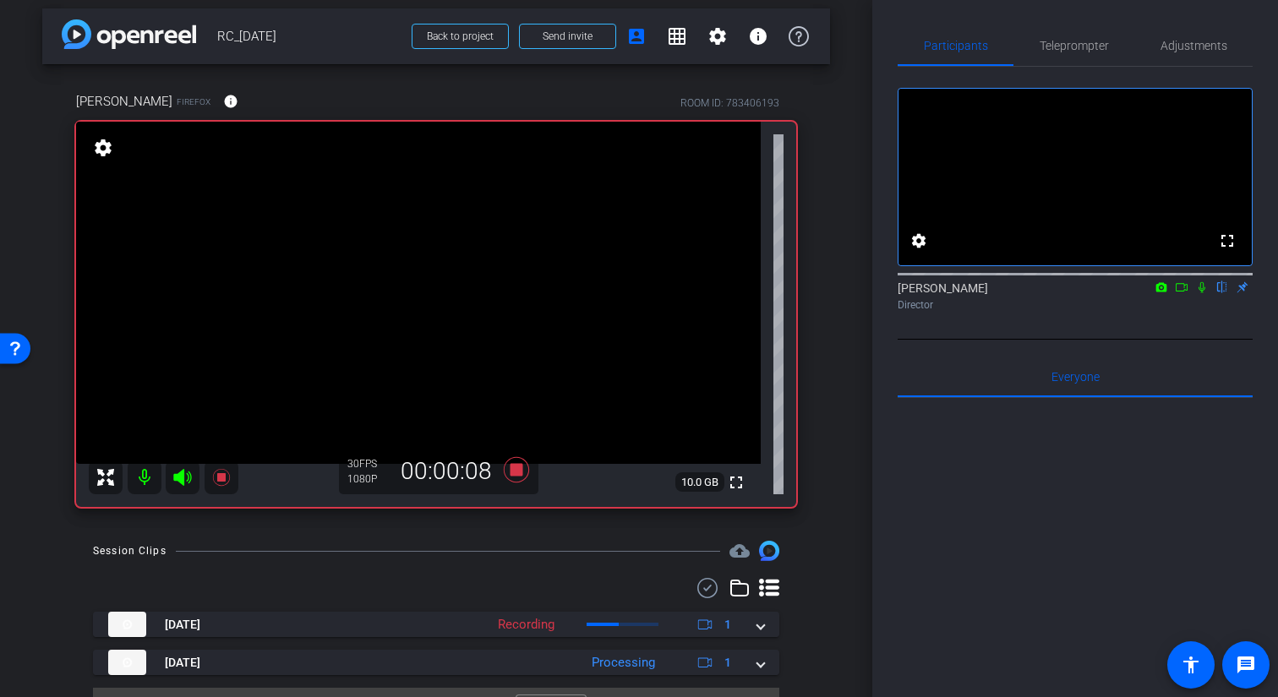
click at [974, 293] on icon at bounding box center [1201, 287] width 7 height 11
click at [974, 293] on icon at bounding box center [1202, 287] width 9 height 11
click at [974, 293] on icon at bounding box center [1201, 287] width 7 height 11
click at [974, 293] on icon at bounding box center [1202, 287] width 9 height 11
click at [974, 293] on icon at bounding box center [1201, 287] width 7 height 11
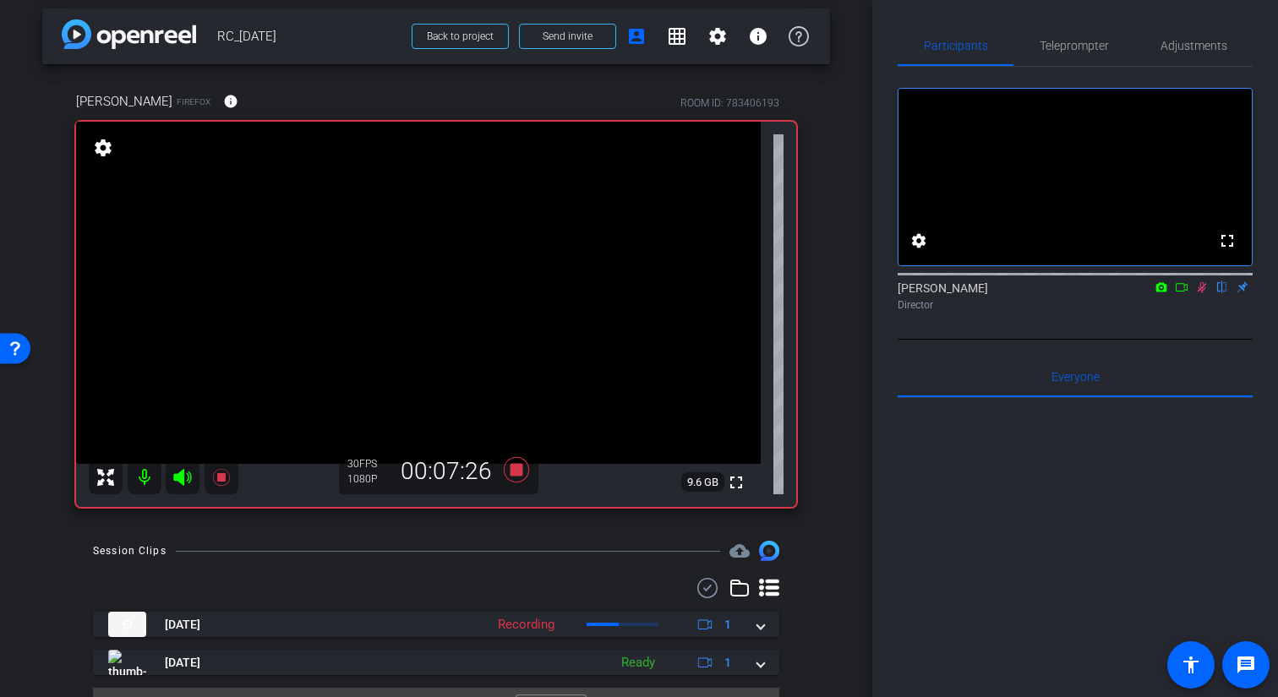
click at [974, 293] on icon at bounding box center [1202, 287] width 9 height 11
click at [520, 468] on icon at bounding box center [516, 469] width 25 height 25
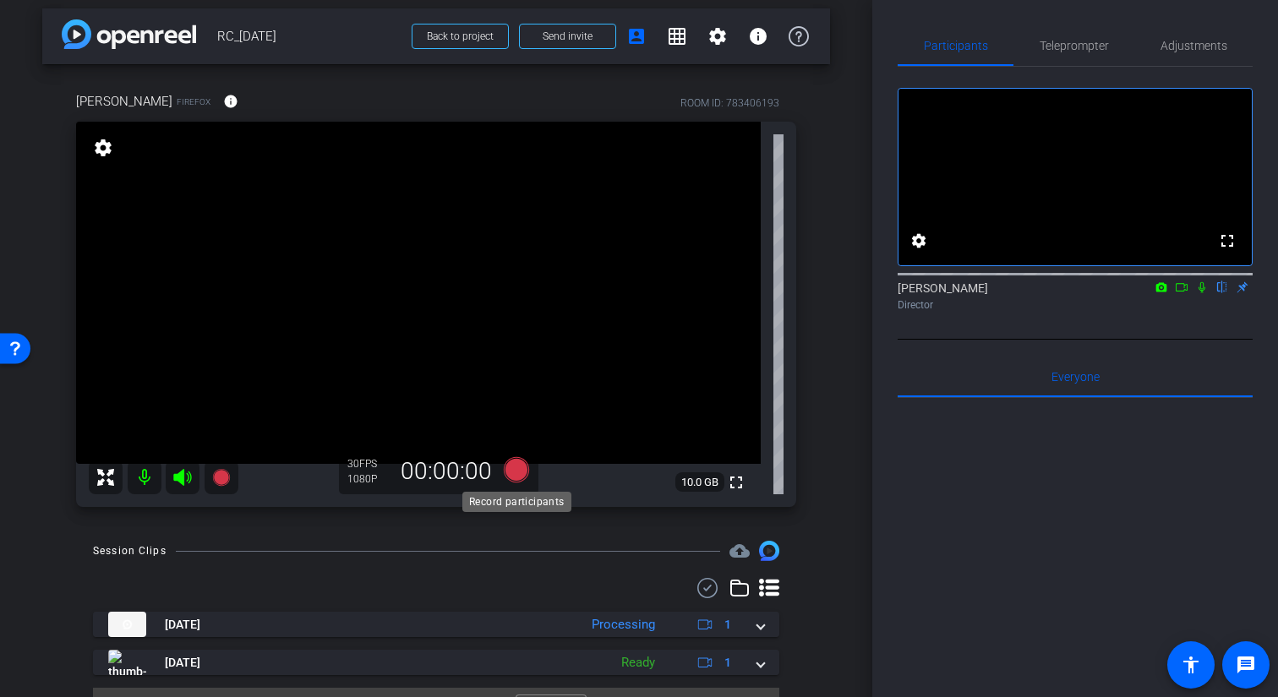
click at [523, 469] on icon at bounding box center [516, 469] width 25 height 25
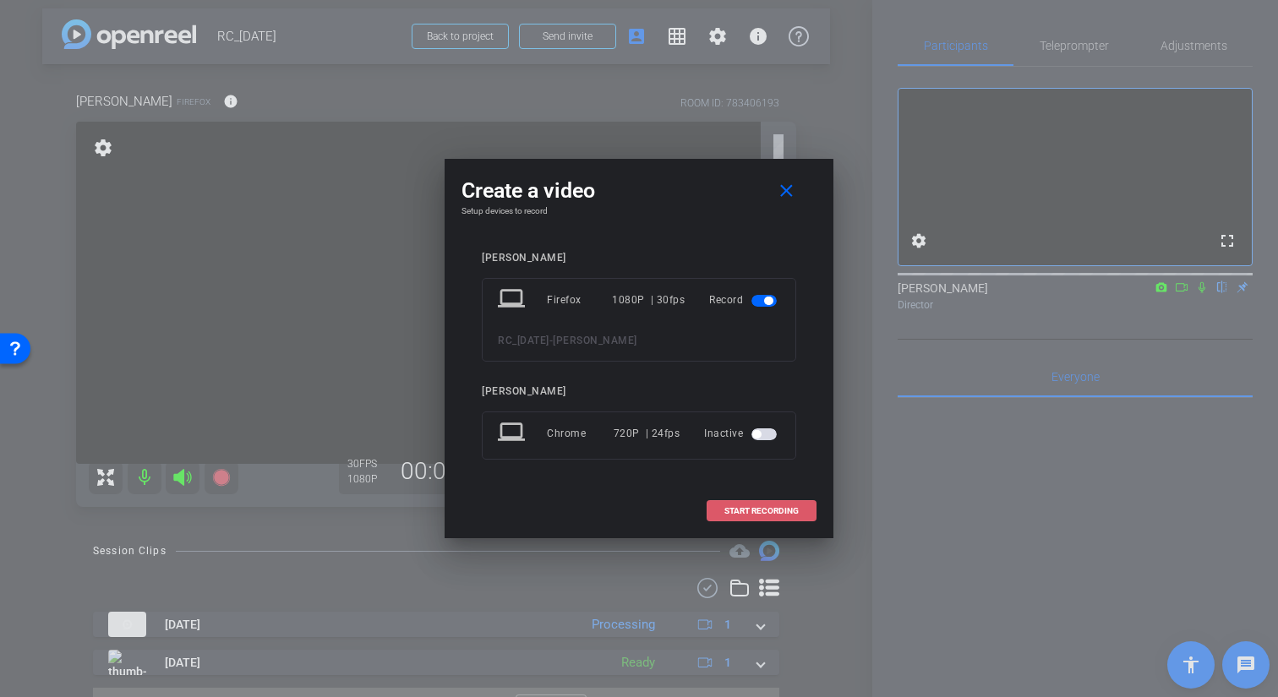
click at [760, 510] on span "START RECORDING" at bounding box center [761, 511] width 74 height 8
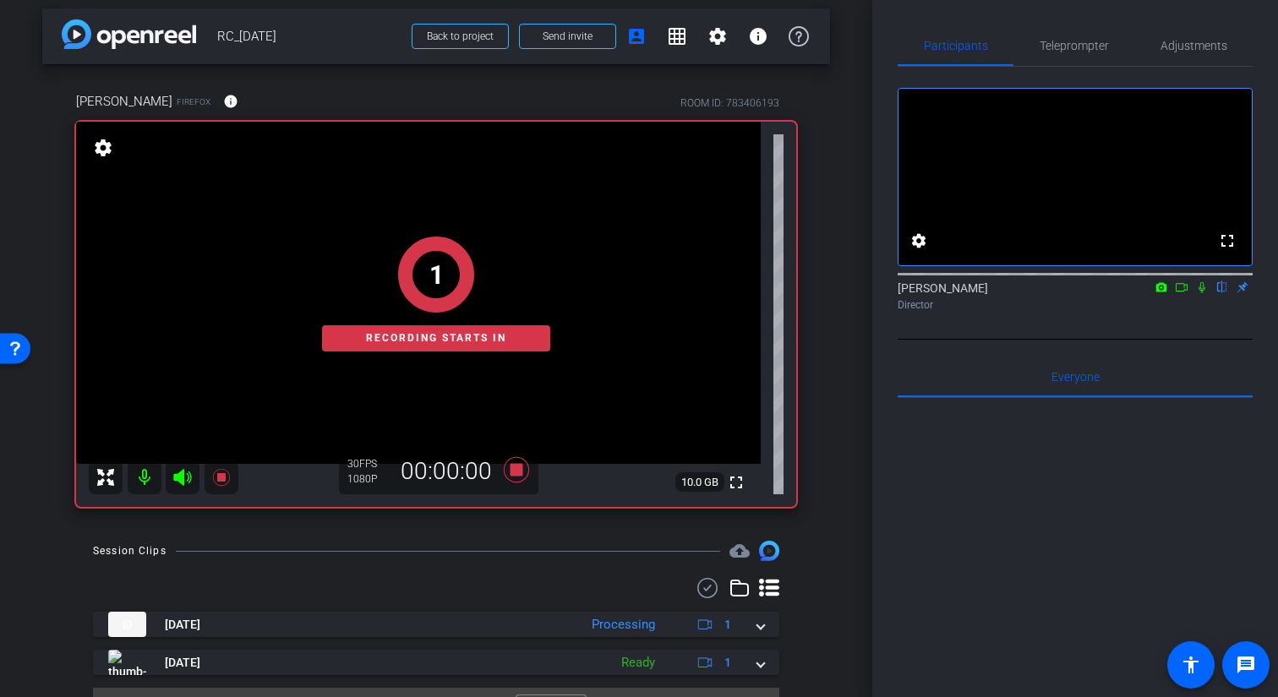
click at [974, 293] on icon at bounding box center [1202, 287] width 14 height 12
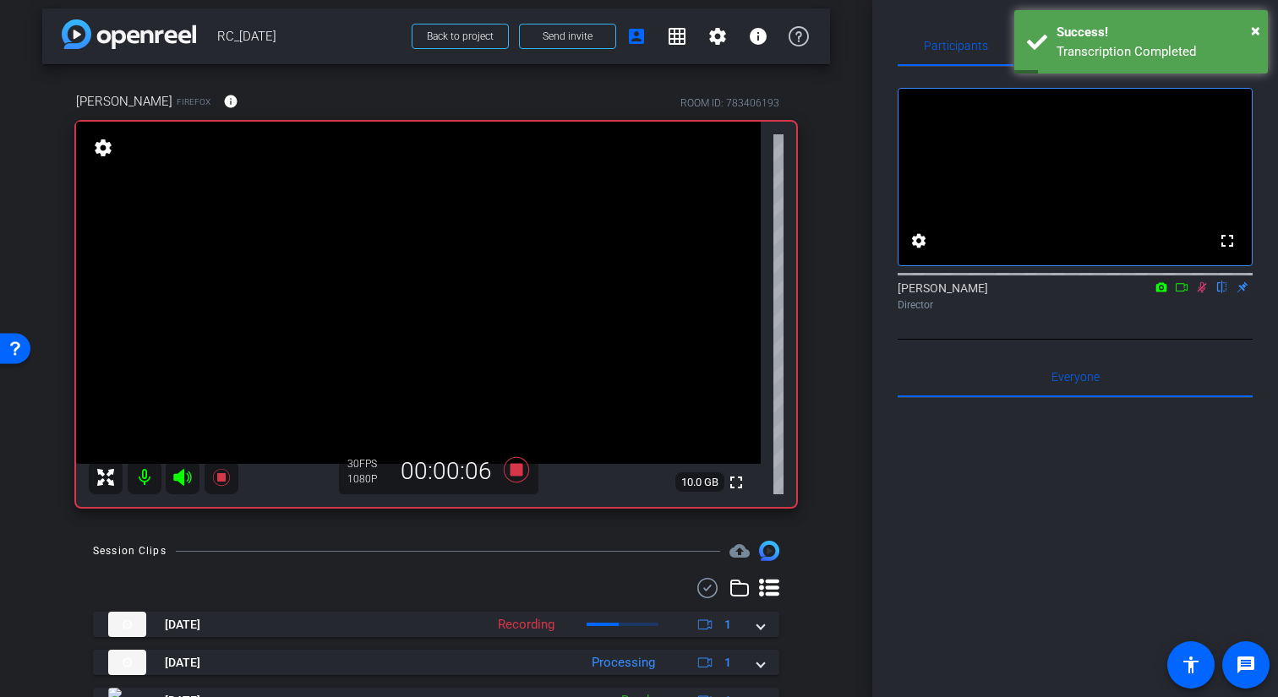
scroll to position [85, 0]
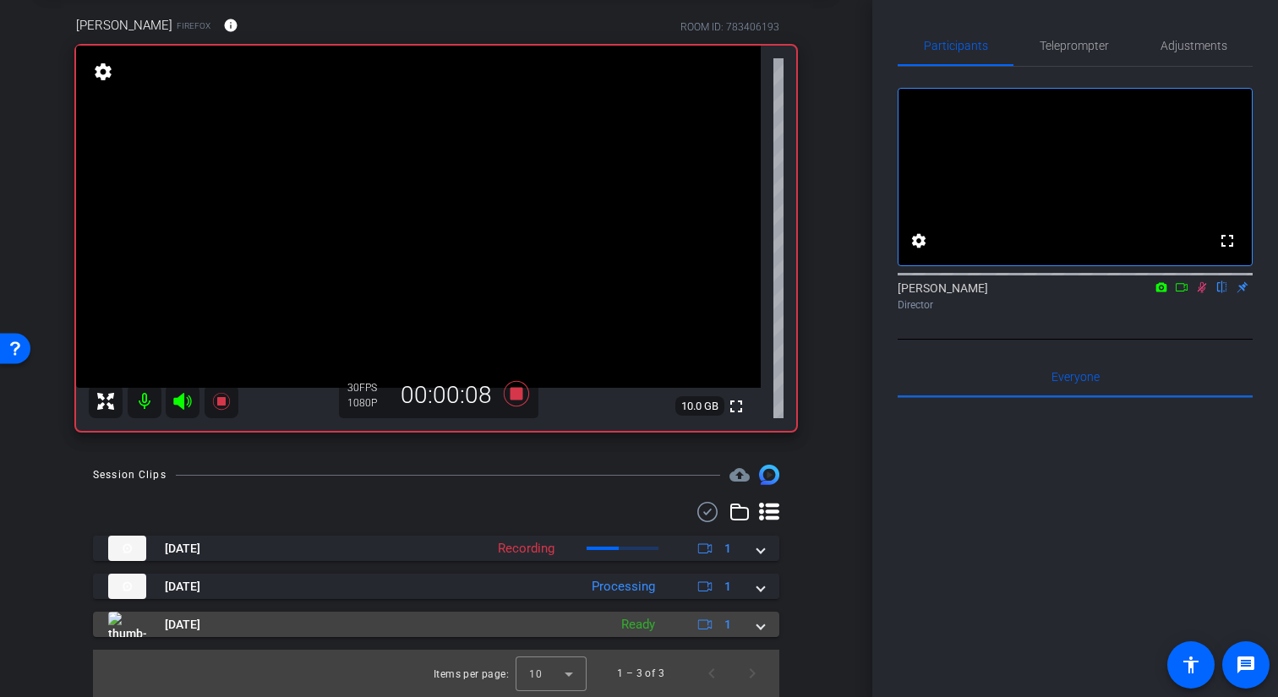
click at [767, 625] on mat-expansion-panel-header "Sep 2, 2025 Ready 1" at bounding box center [436, 624] width 686 height 25
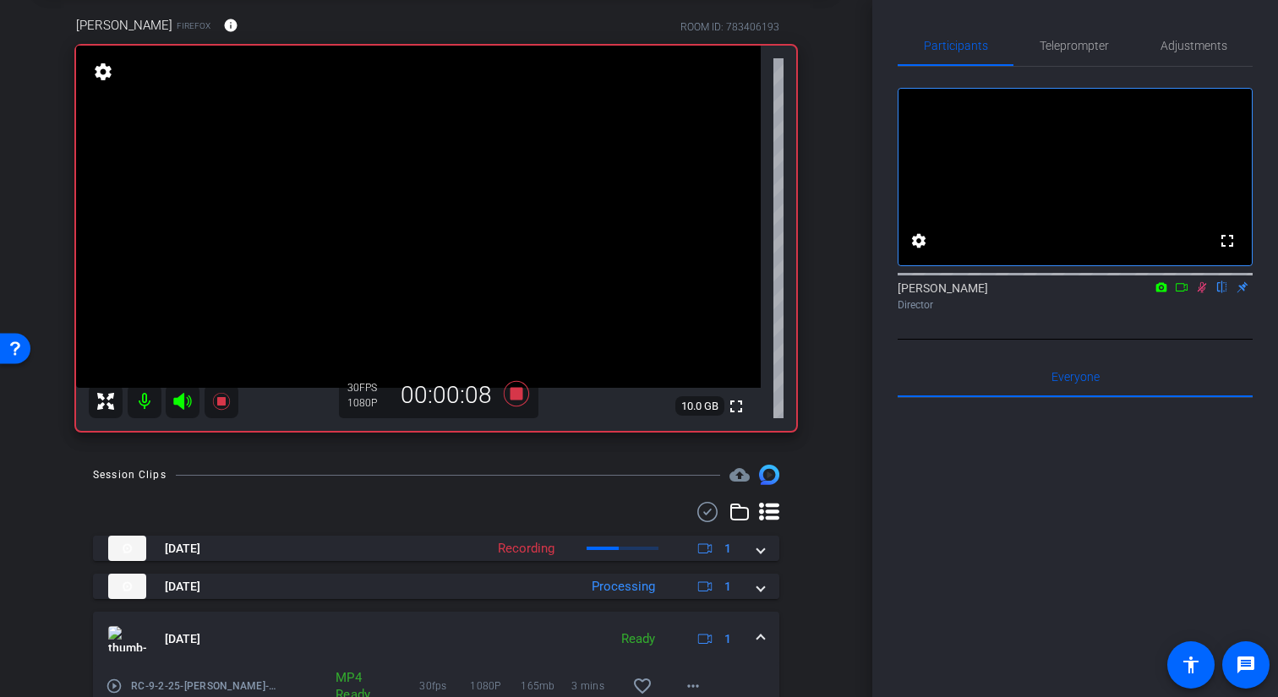
scroll to position [172, 0]
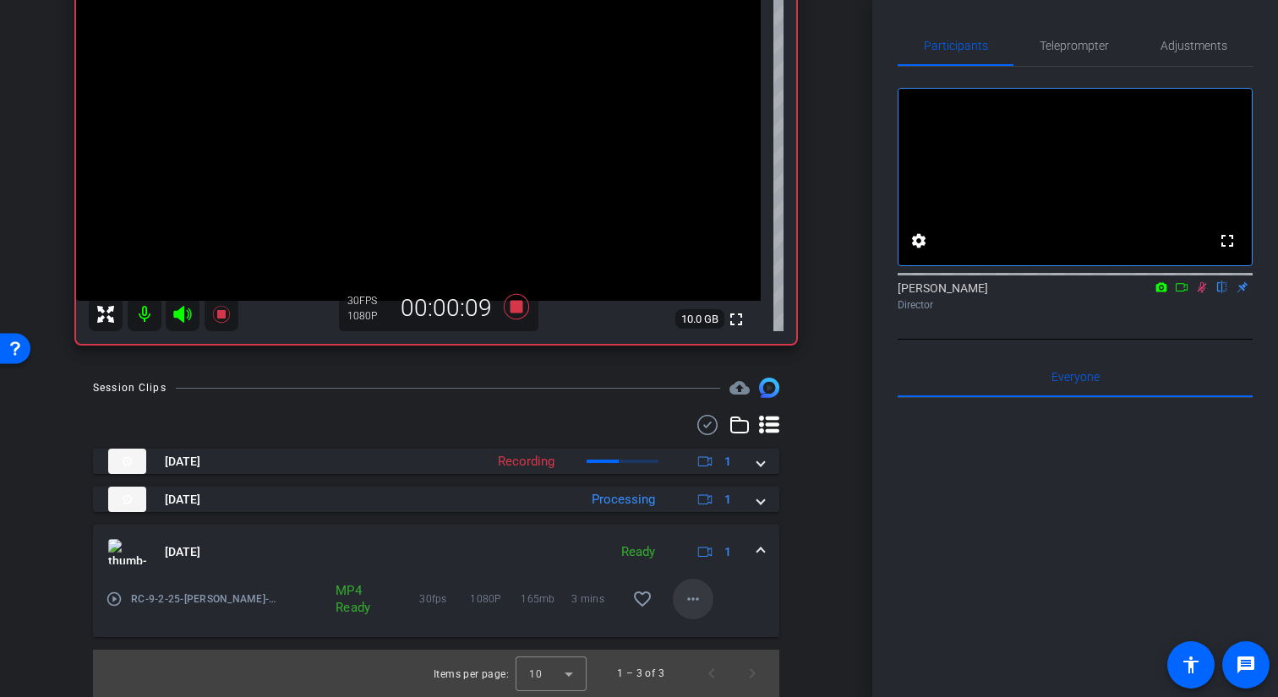
click at [695, 604] on mat-icon "more_horiz" at bounding box center [693, 599] width 20 height 20
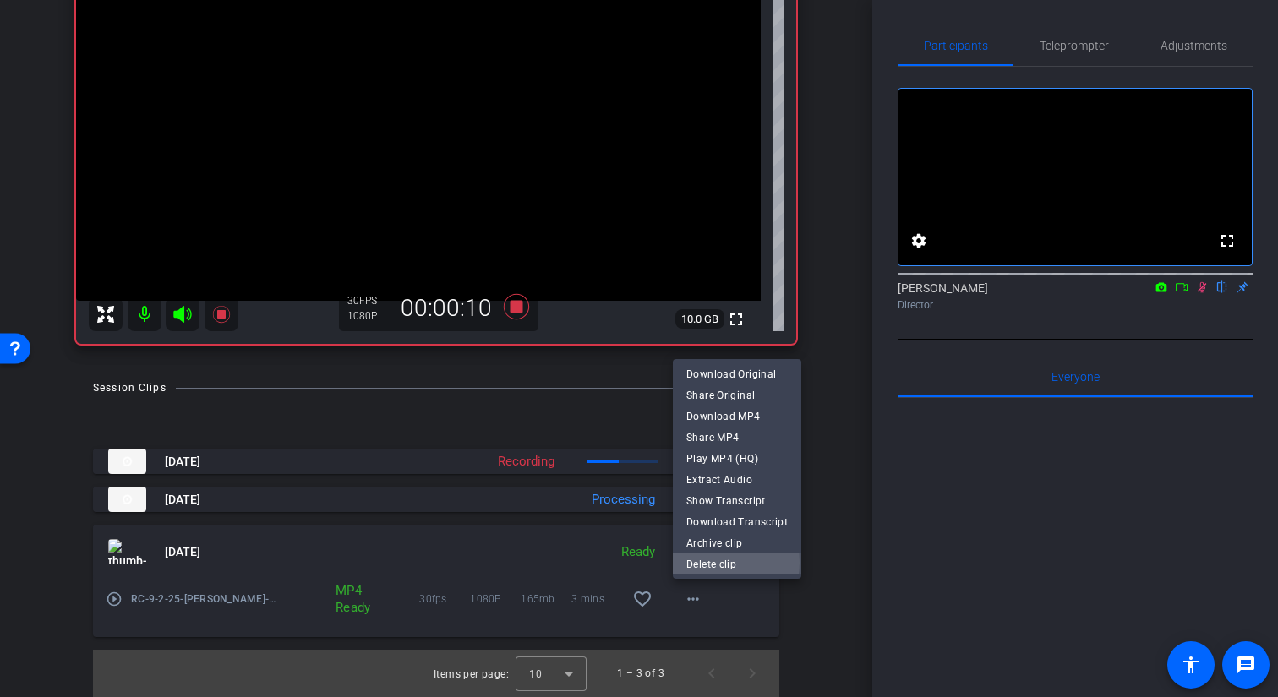
click at [713, 563] on span "Delete clip" at bounding box center [736, 564] width 101 height 20
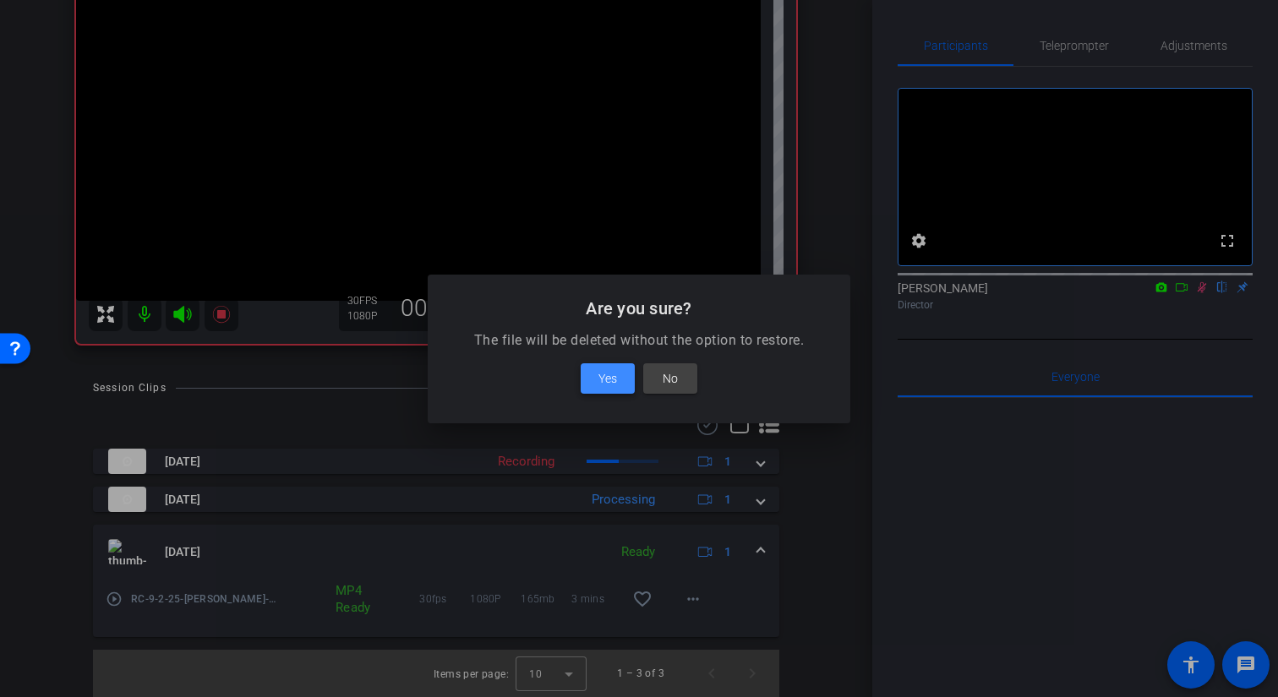
click at [615, 380] on span "Yes" at bounding box center [607, 378] width 19 height 20
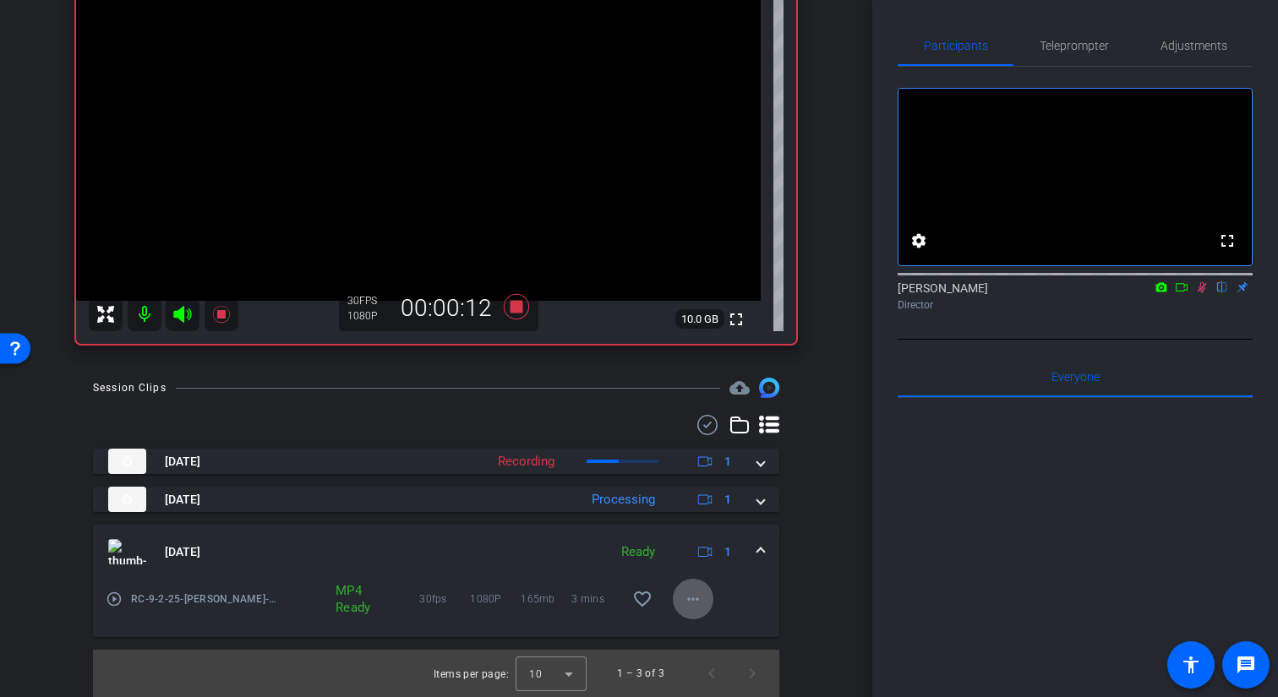
scroll to position [46, 0]
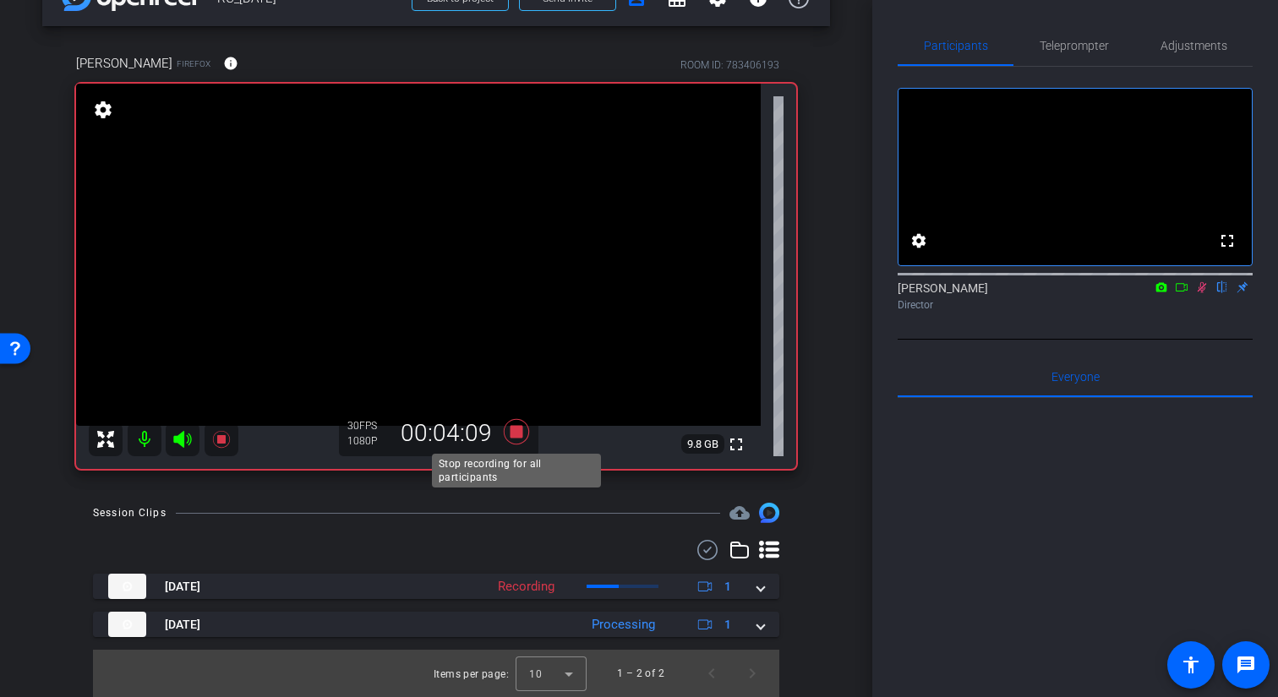
click at [514, 430] on icon at bounding box center [516, 431] width 25 height 25
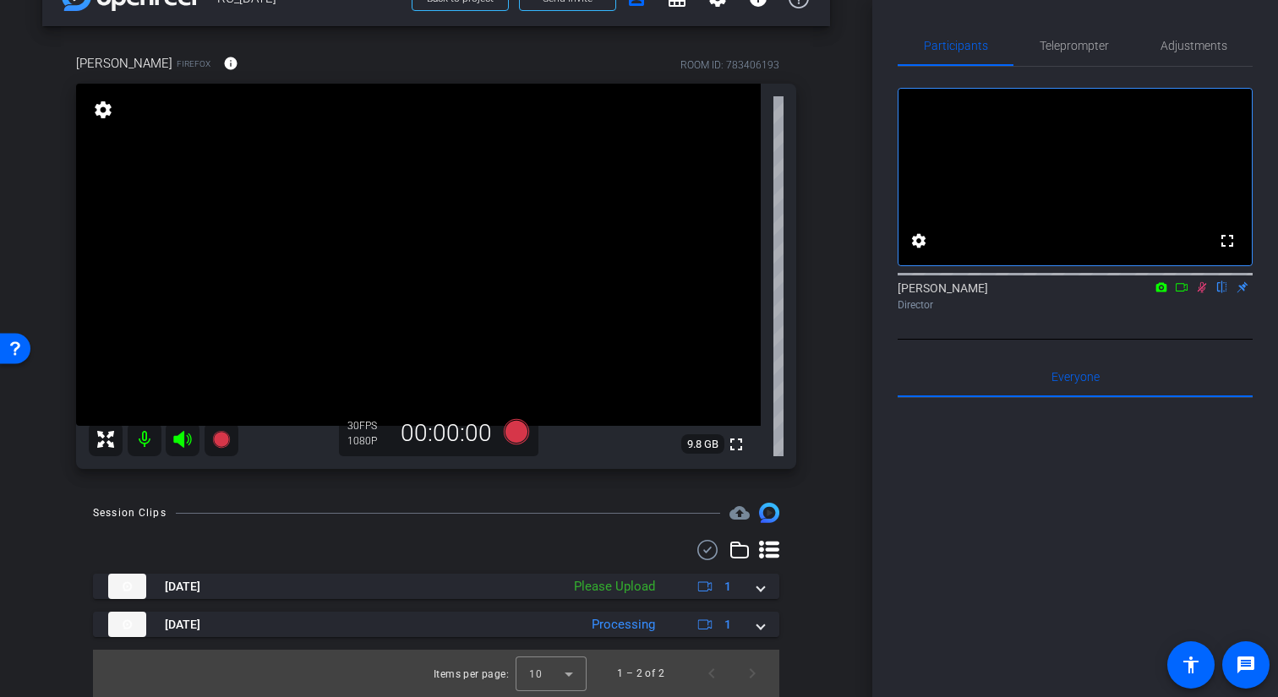
click at [974, 293] on icon at bounding box center [1202, 287] width 14 height 12
click at [828, 169] on div "Roberto Firefox info ROOM ID: 783406193 fullscreen settings 10.0 GB 30 FPS 1080…" at bounding box center [436, 256] width 788 height 460
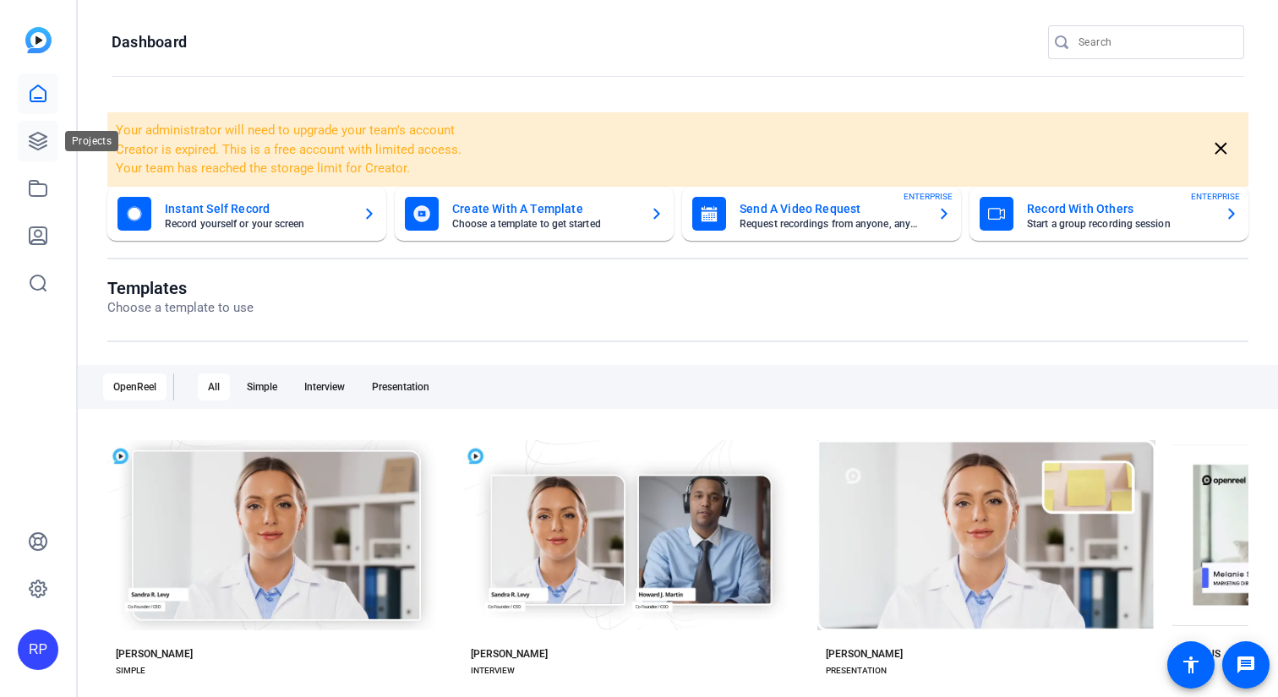
click at [33, 142] on icon at bounding box center [38, 141] width 17 height 17
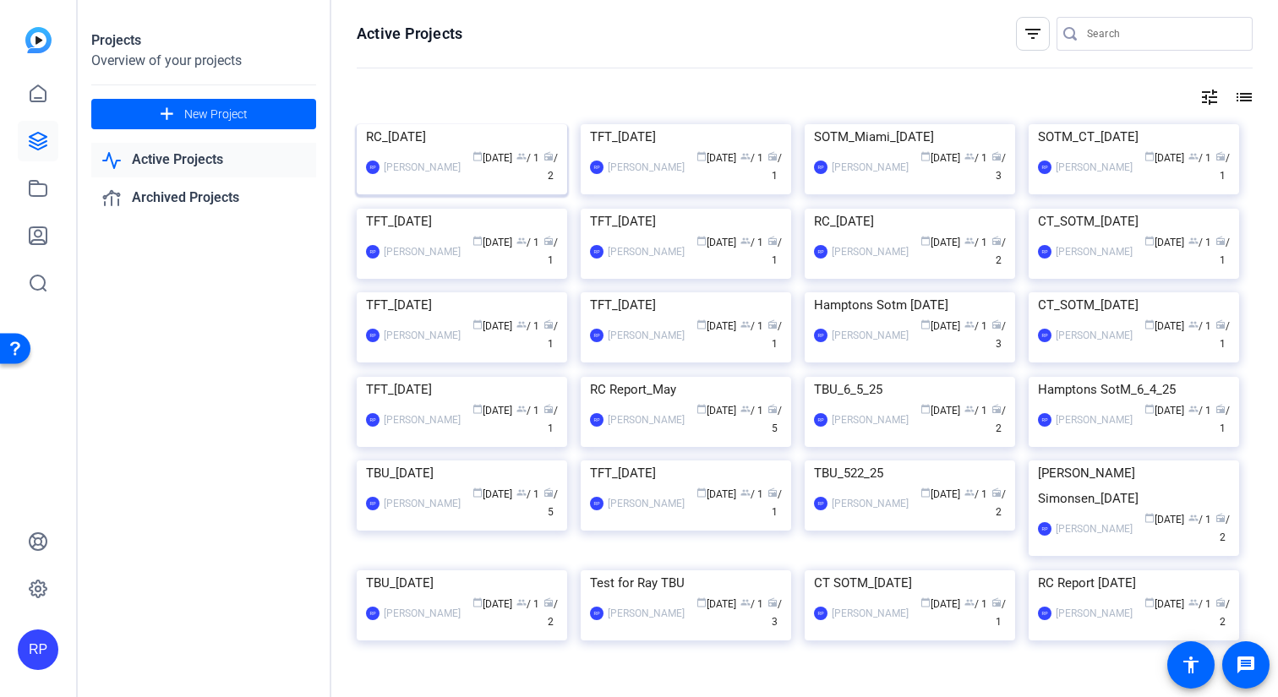
click at [453, 124] on img at bounding box center [462, 124] width 210 height 0
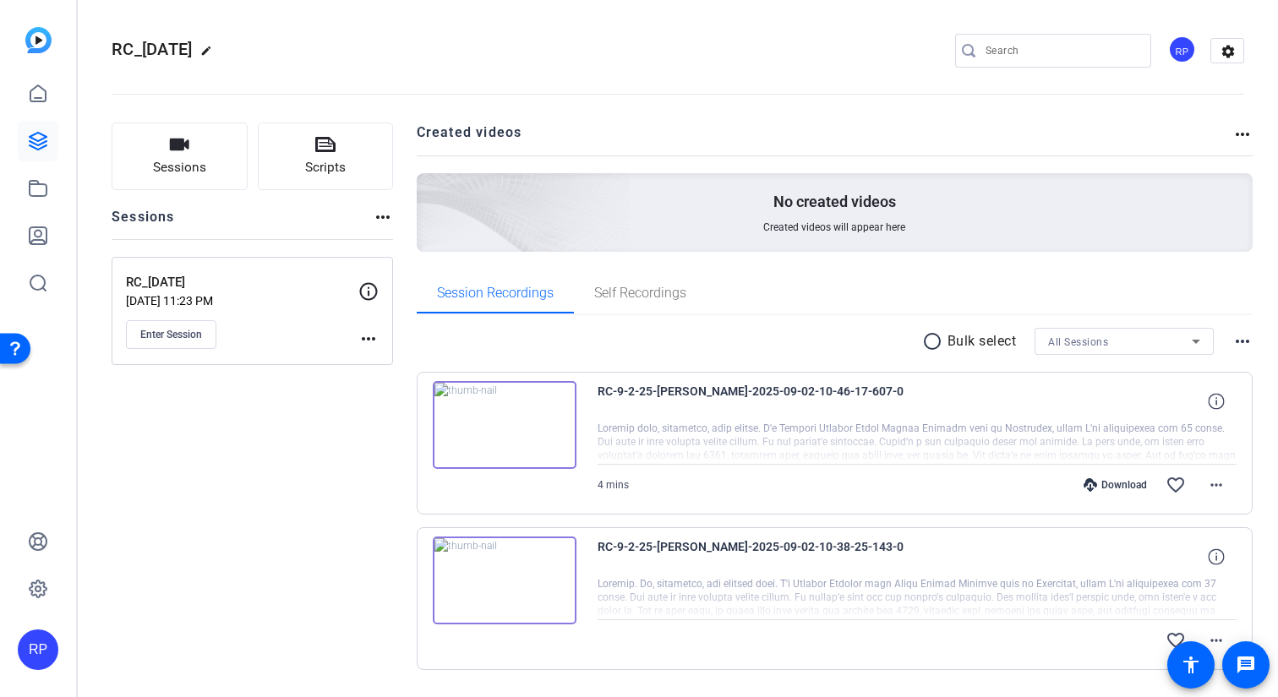
scroll to position [48, 0]
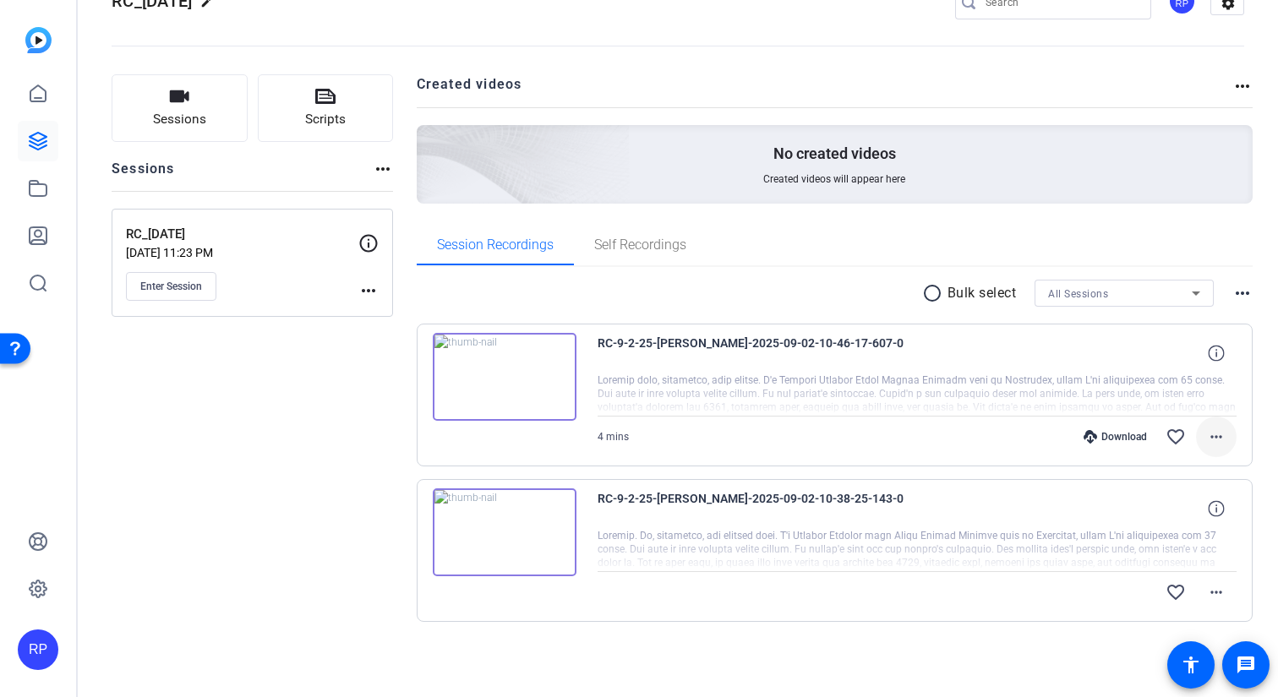
click at [1214, 437] on mat-icon "more_horiz" at bounding box center [1216, 437] width 20 height 20
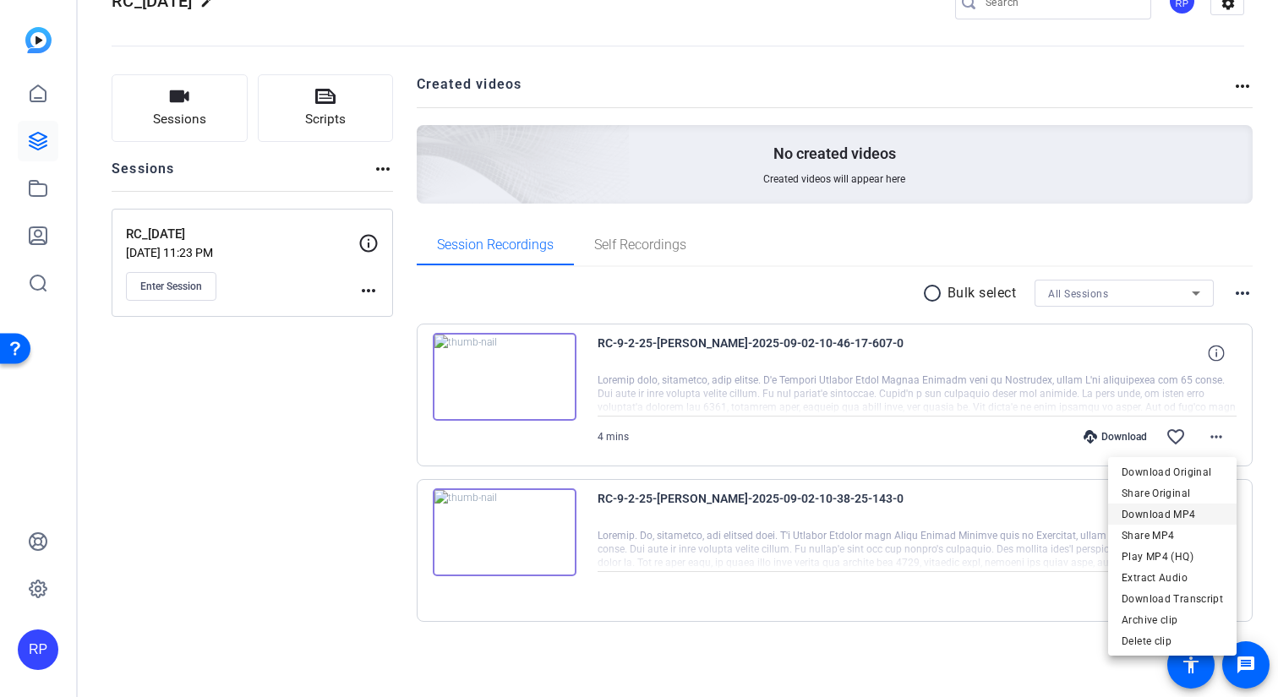
click at [1190, 516] on span "Download MP4" at bounding box center [1172, 515] width 101 height 20
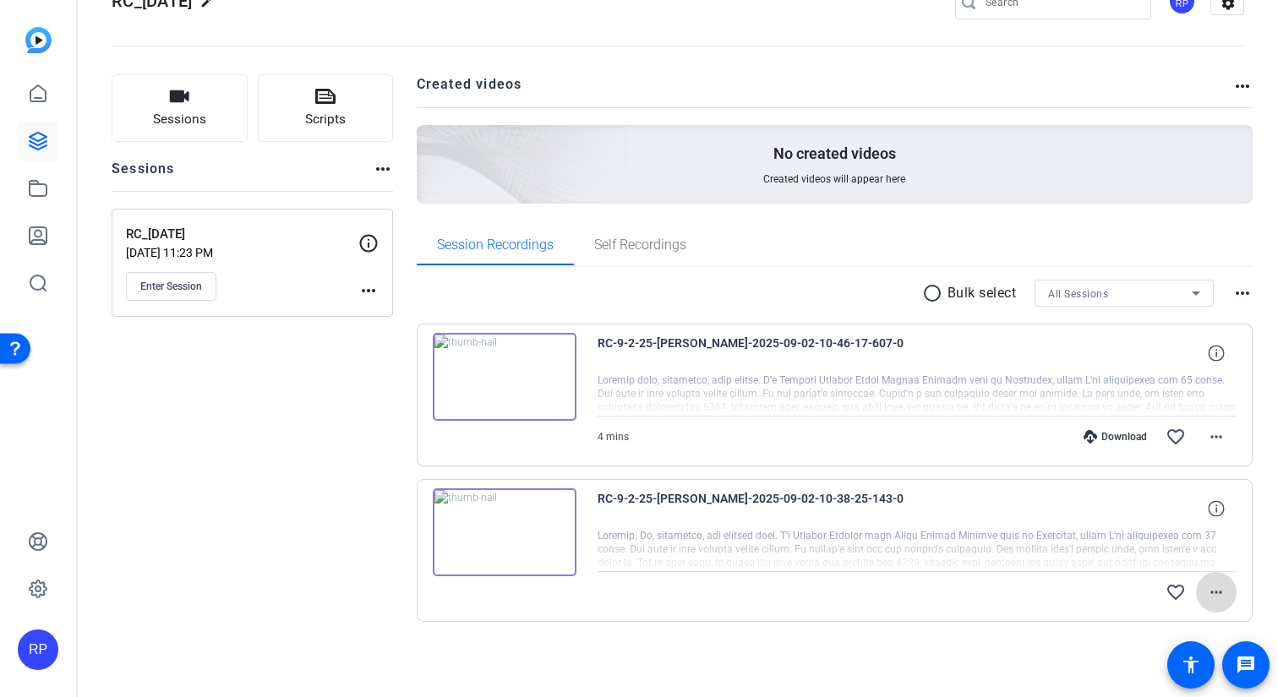
click at [1223, 587] on mat-icon "more_horiz" at bounding box center [1216, 592] width 20 height 20
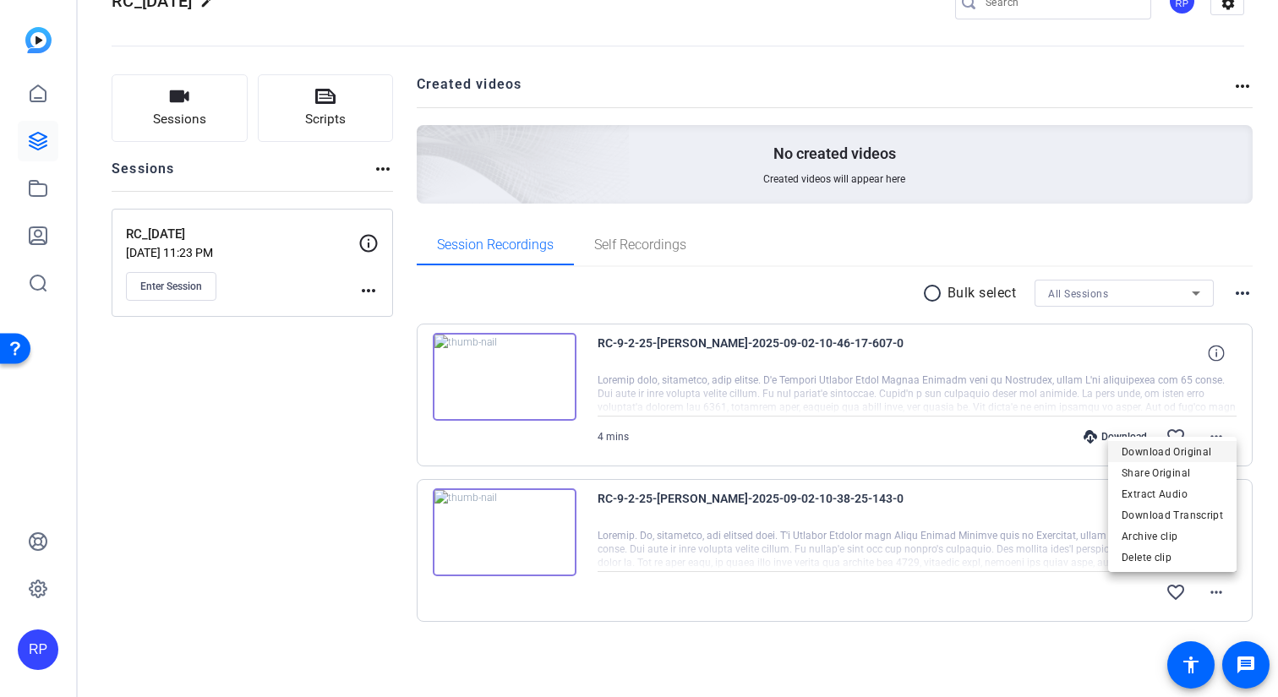
click at [1174, 454] on span "Download Original" at bounding box center [1172, 452] width 101 height 20
